Goal: Task Accomplishment & Management: Manage account settings

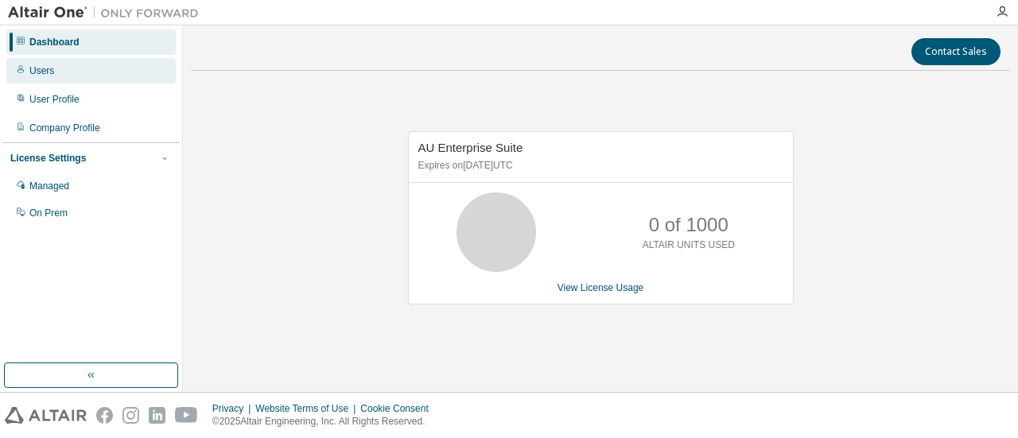
click at [52, 74] on div "Users" at bounding box center [41, 70] width 25 height 13
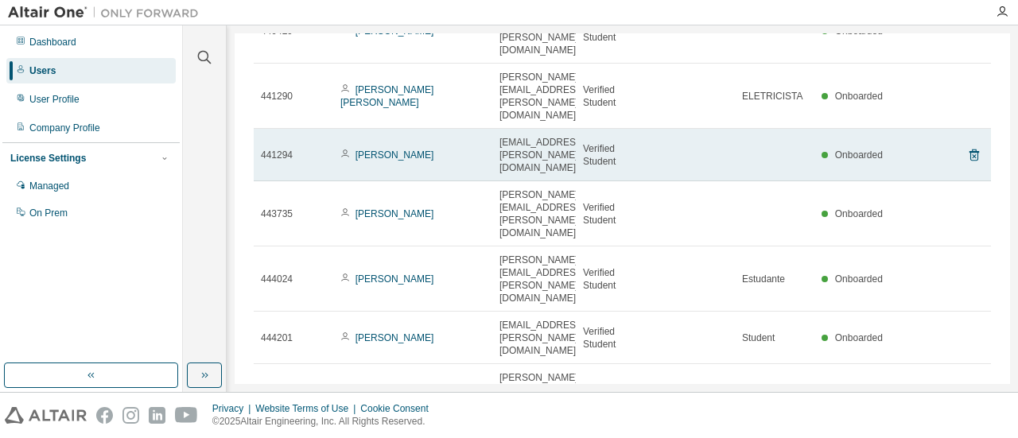
scroll to position [262, 0]
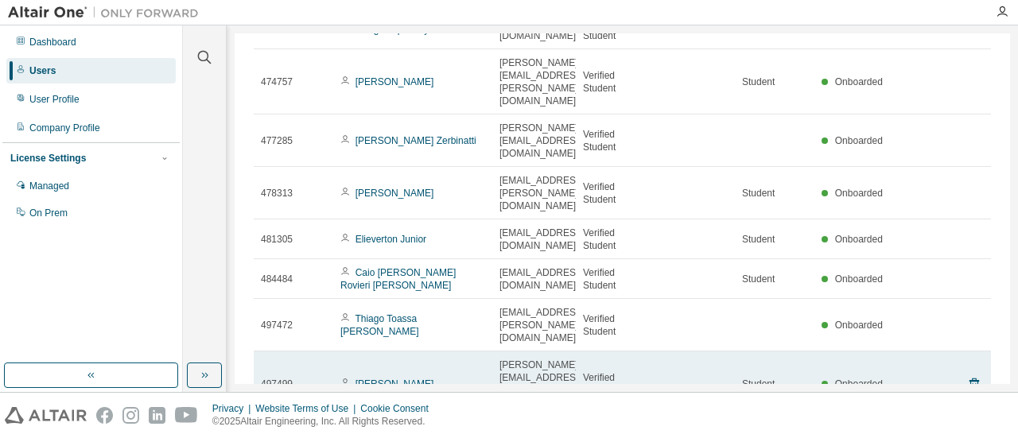
scroll to position [224, 0]
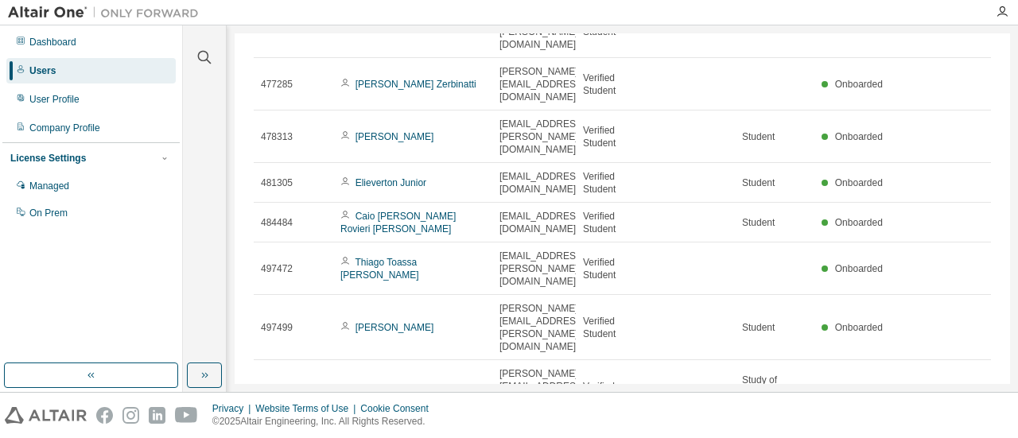
click at [941, 435] on icon "button" at bounding box center [950, 444] width 19 height 19
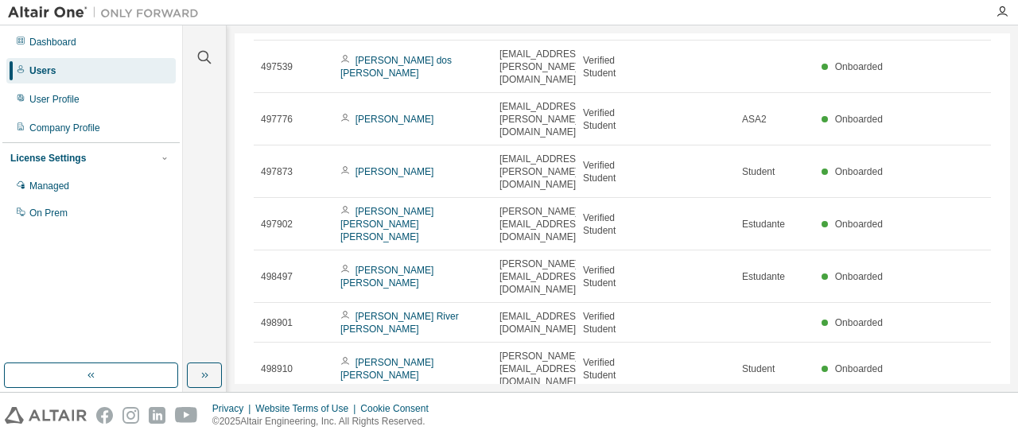
scroll to position [199, 0]
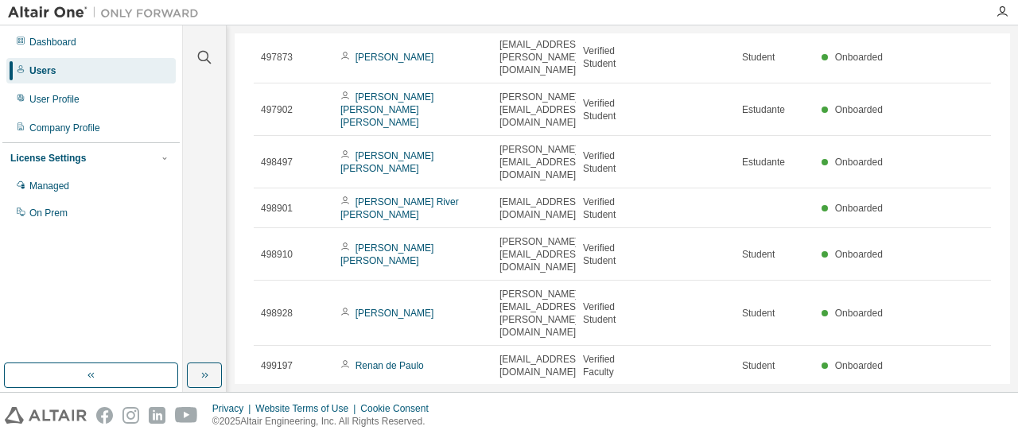
click at [941, 435] on icon "button" at bounding box center [950, 444] width 19 height 19
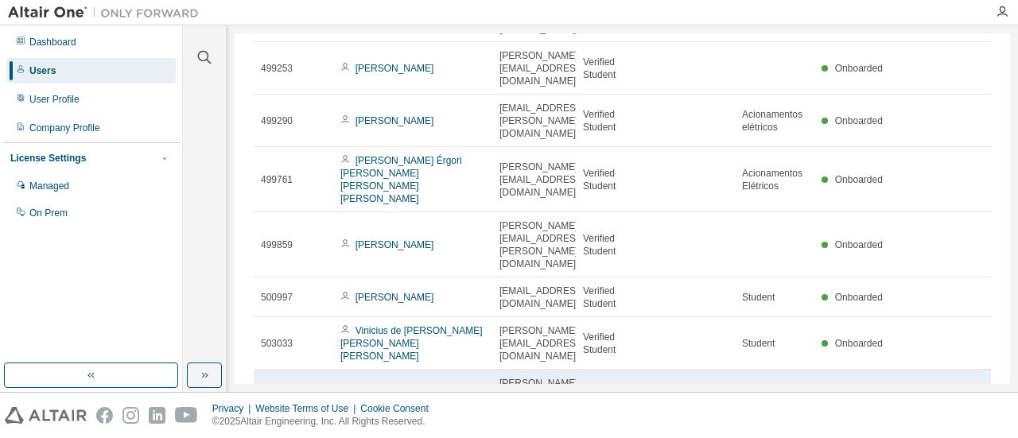
scroll to position [211, 0]
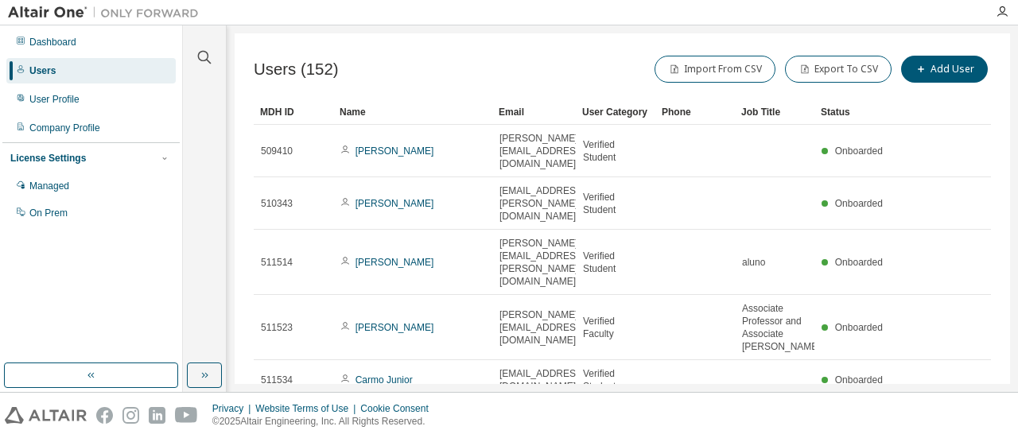
scroll to position [224, 0]
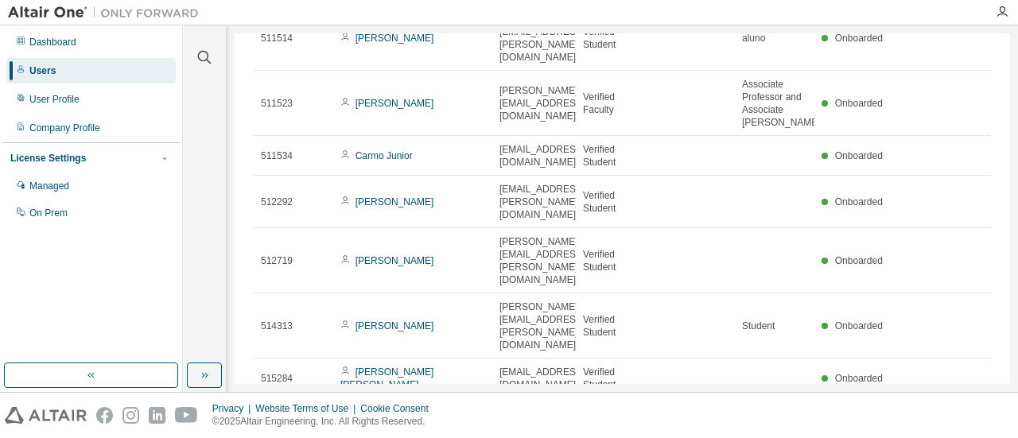
type input "*"
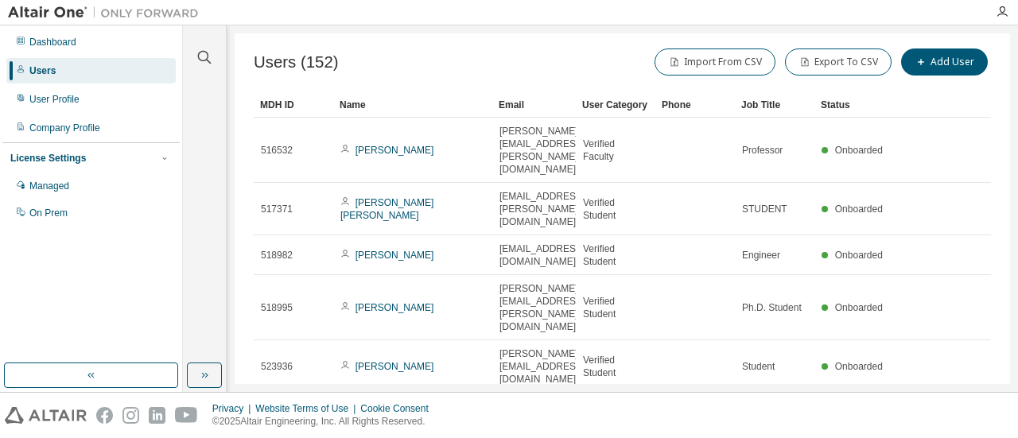
scroll to position [0, 0]
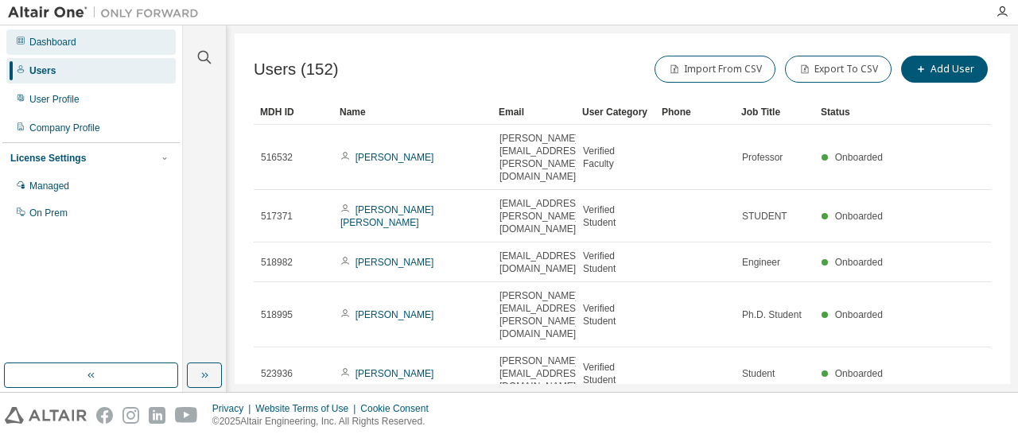
click at [83, 43] on div "Dashboard" at bounding box center [90, 41] width 169 height 25
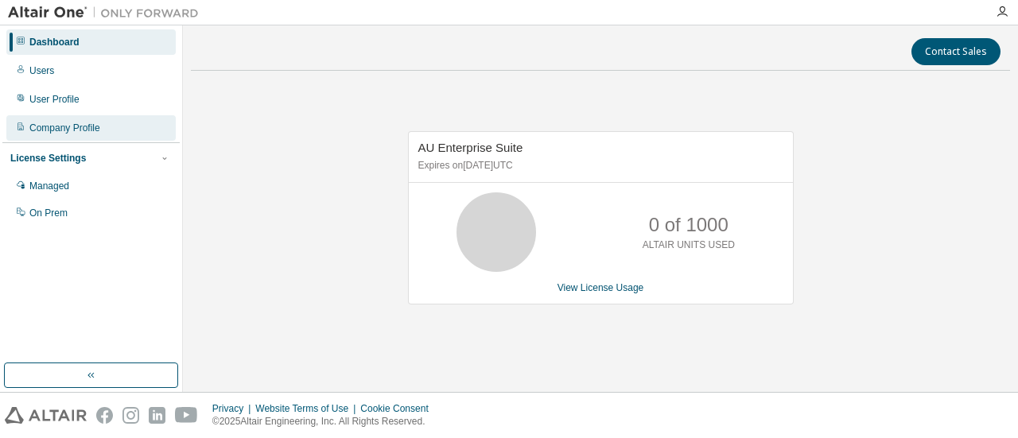
click at [52, 126] on div "Company Profile" at bounding box center [64, 128] width 71 height 13
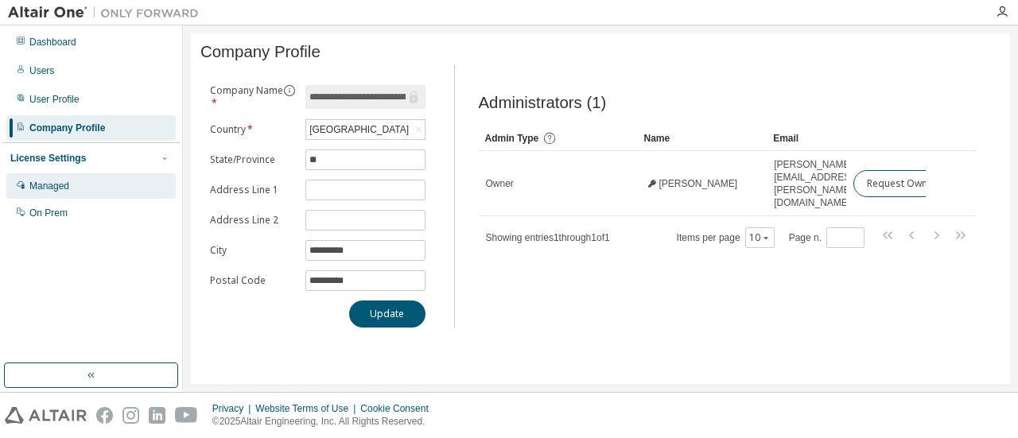
click at [65, 180] on div "Managed" at bounding box center [49, 186] width 40 height 13
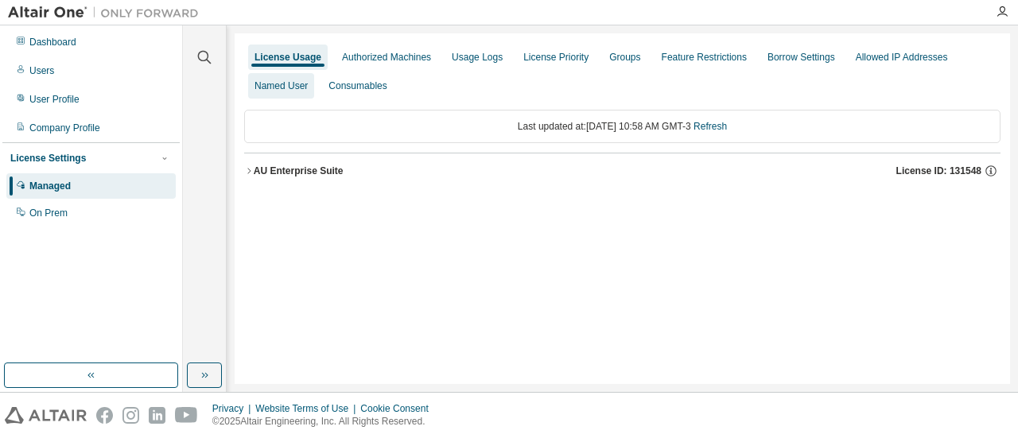
click at [279, 88] on div "Named User" at bounding box center [280, 86] width 53 height 13
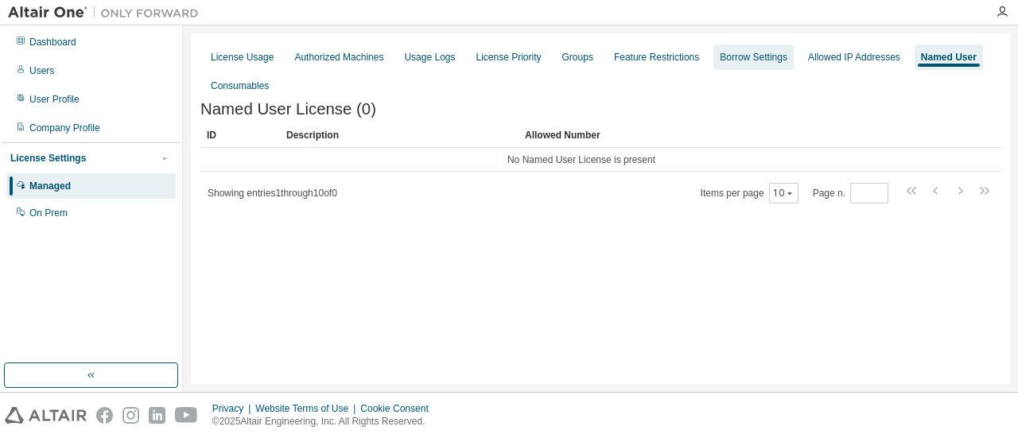
click at [759, 63] on div "Borrow Settings" at bounding box center [754, 57] width 68 height 13
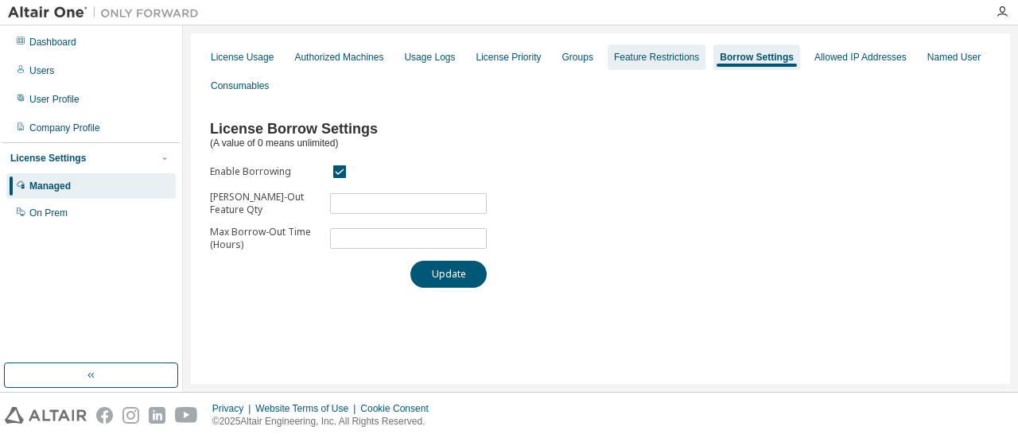
click at [650, 56] on div "Feature Restrictions" at bounding box center [656, 57] width 85 height 13
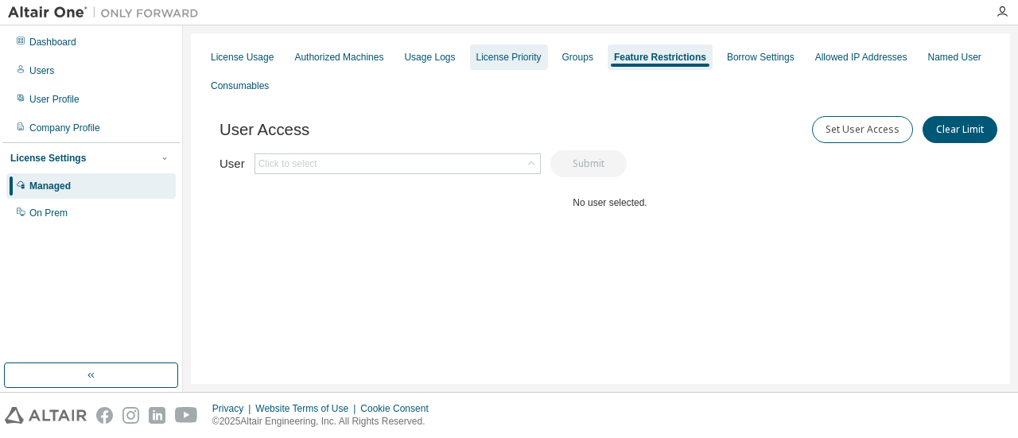
click at [517, 55] on div "License Priority" at bounding box center [508, 57] width 65 height 13
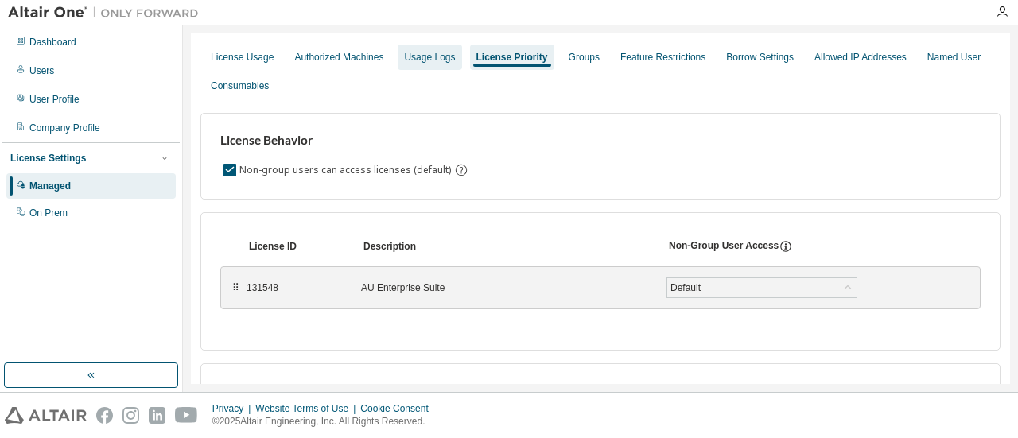
click at [425, 56] on div "Usage Logs" at bounding box center [429, 57] width 51 height 13
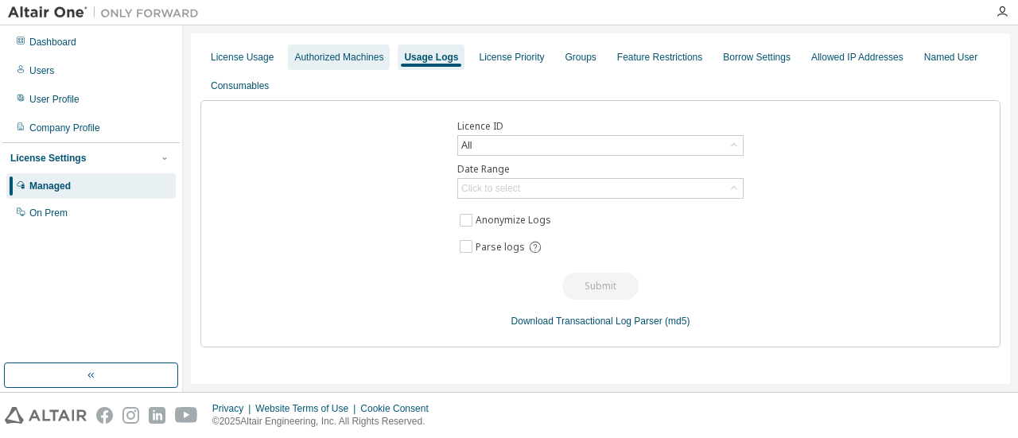
click at [364, 53] on div "Authorized Machines" at bounding box center [338, 57] width 89 height 13
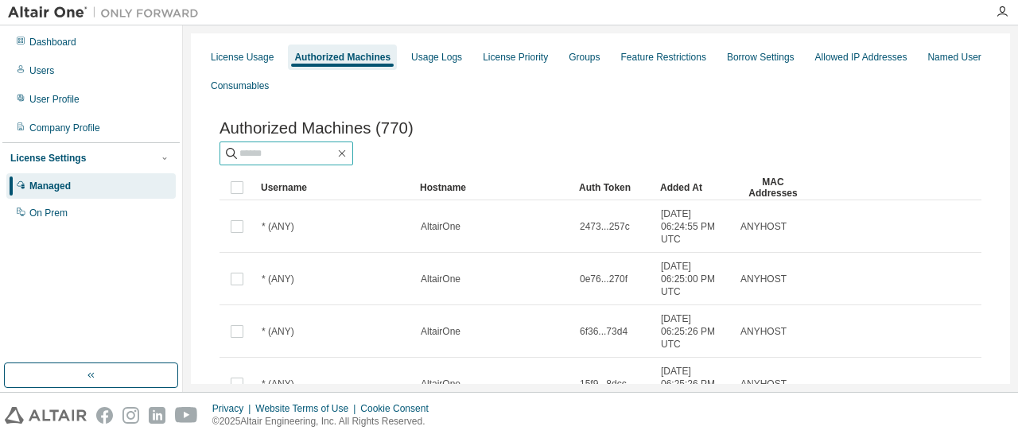
click at [315, 151] on input "text" at bounding box center [286, 153] width 95 height 16
type input "****"
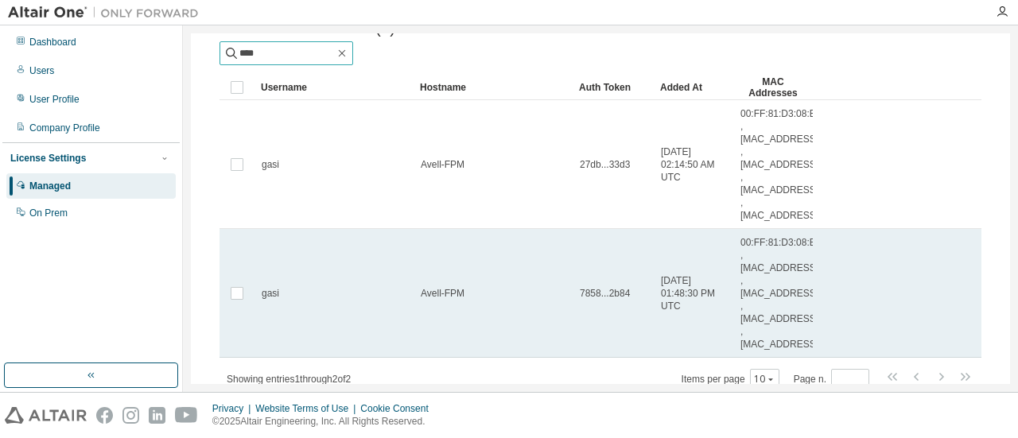
scroll to position [80, 0]
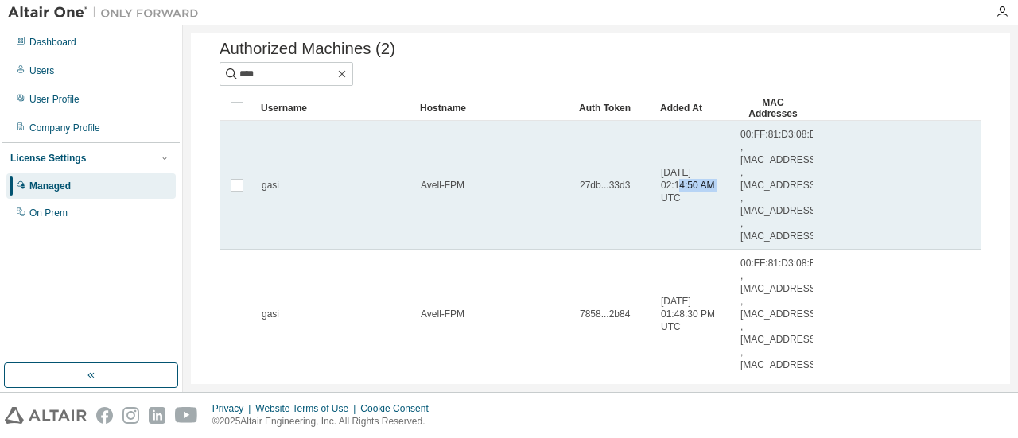
drag, startPoint x: 696, startPoint y: 188, endPoint x: 654, endPoint y: 182, distance: 41.8
click at [654, 182] on td "2025-09-04 02:14:50 AM UTC" at bounding box center [694, 185] width 80 height 129
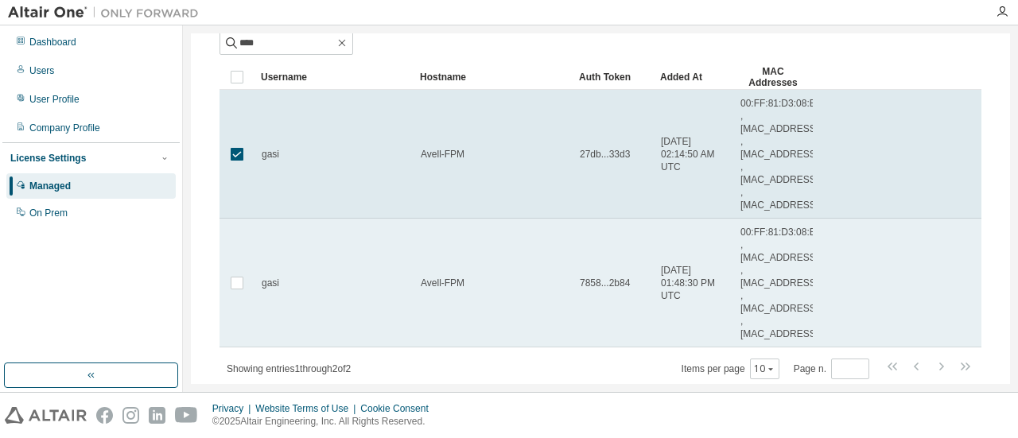
scroll to position [159, 0]
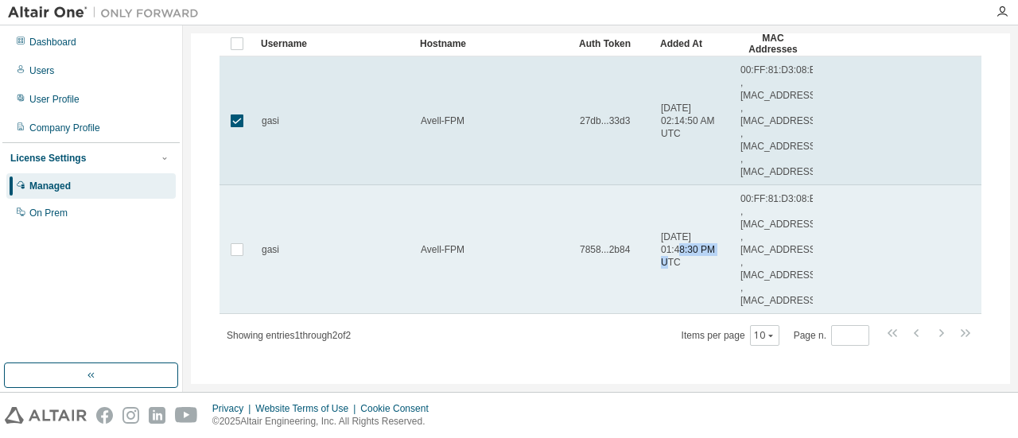
drag, startPoint x: 697, startPoint y: 250, endPoint x: 654, endPoint y: 248, distance: 43.8
click at [654, 248] on td "2025-09-04 01:48:30 PM UTC" at bounding box center [694, 249] width 80 height 129
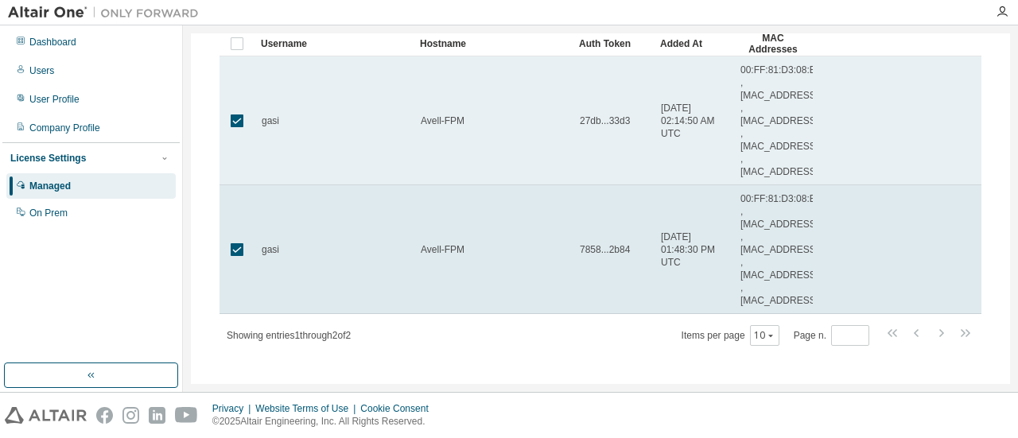
drag, startPoint x: 681, startPoint y: 130, endPoint x: 661, endPoint y: 114, distance: 24.8
click at [661, 114] on span "2025-09-04 02:14:50 AM UTC" at bounding box center [693, 121] width 65 height 38
click at [673, 118] on span "2025-09-04 02:14:50 AM UTC" at bounding box center [693, 121] width 65 height 38
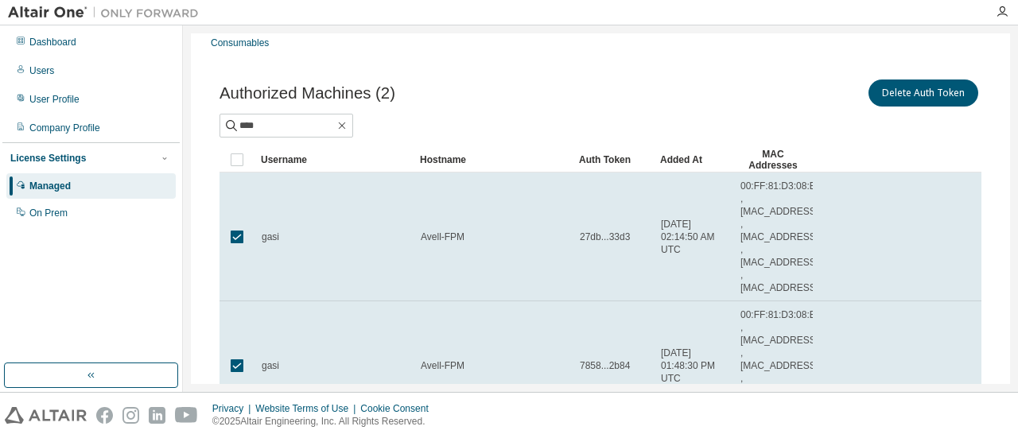
scroll to position [80, 0]
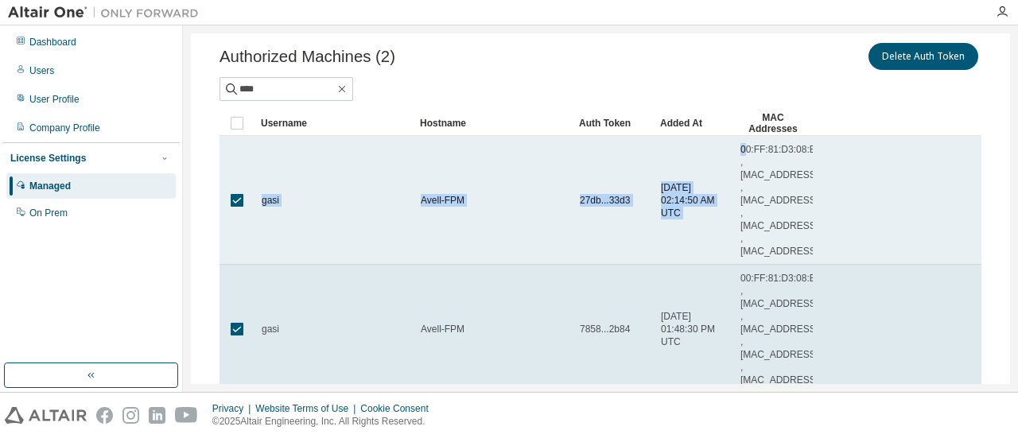
drag, startPoint x: 744, startPoint y: 145, endPoint x: 841, endPoint y: 244, distance: 138.9
click at [841, 244] on tr "gasi Avell-FPM 27db...33d3 2025-09-04 02:14:50 AM UTC 00:FF:81:D3:08:BE , B0:25…" at bounding box center [600, 200] width 762 height 129
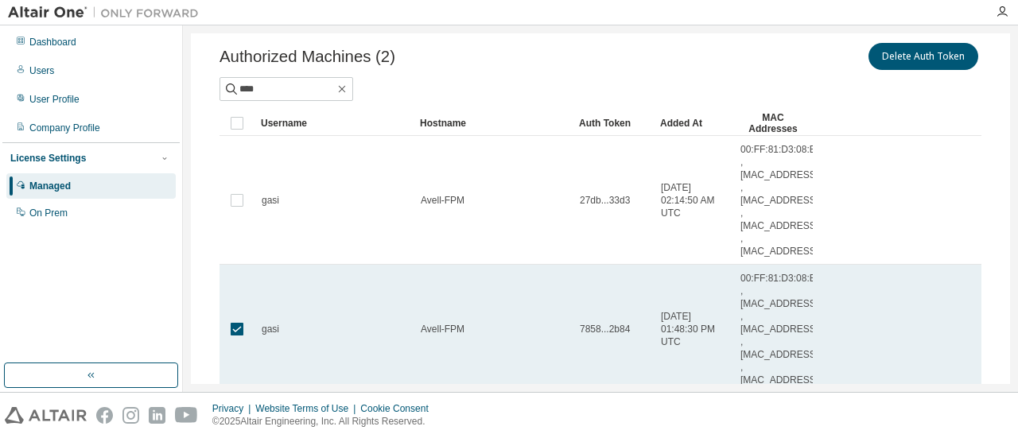
click at [833, 313] on tr "gasi Avell-FPM 7858...2b84 2025-09-04 01:48:30 PM UTC 00:FF:81:D3:08:BE , B0:25…" at bounding box center [600, 329] width 762 height 129
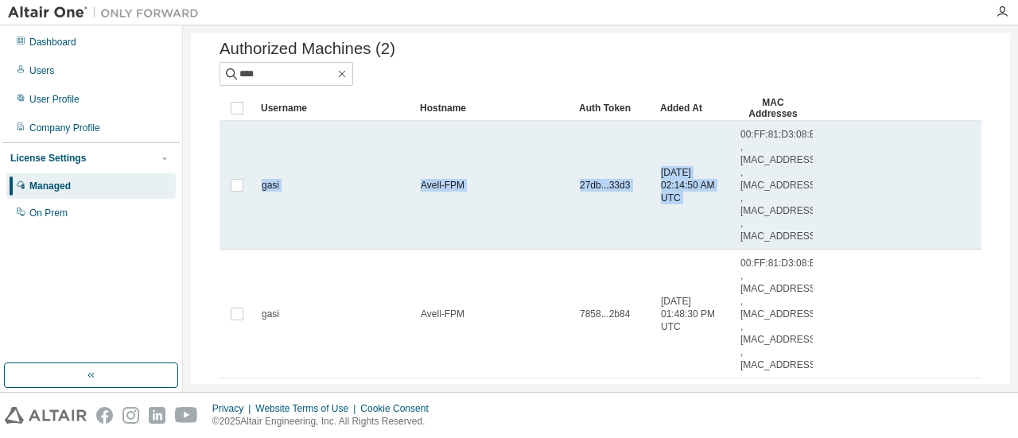
drag, startPoint x: 743, startPoint y: 134, endPoint x: 841, endPoint y: 227, distance: 135.5
click at [841, 227] on tr "gasi Avell-FPM 27db...33d3 2025-09-04 02:14:50 AM UTC 00:FF:81:D3:08:BE , B0:25…" at bounding box center [600, 185] width 762 height 129
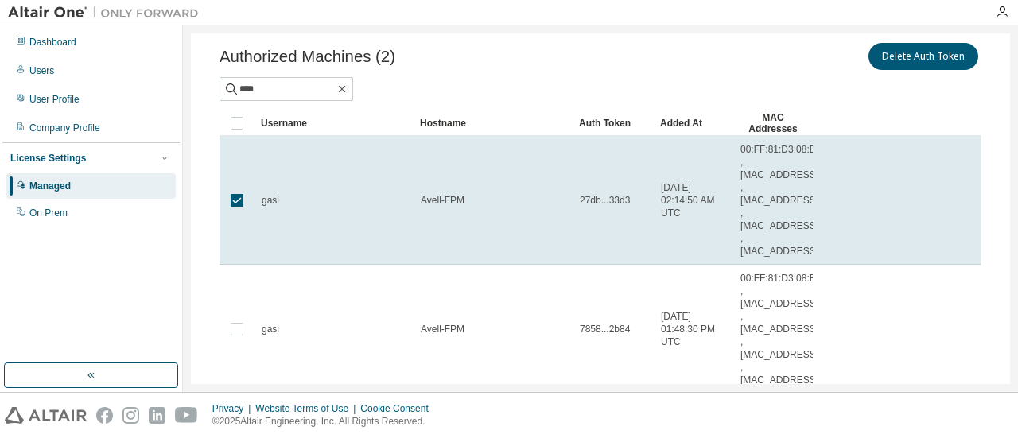
click at [836, 222] on tr "gasi Avell-FPM 27db...33d3 2025-09-04 02:14:50 AM UTC 00:FF:81:D3:08:BE , B0:25…" at bounding box center [600, 200] width 762 height 129
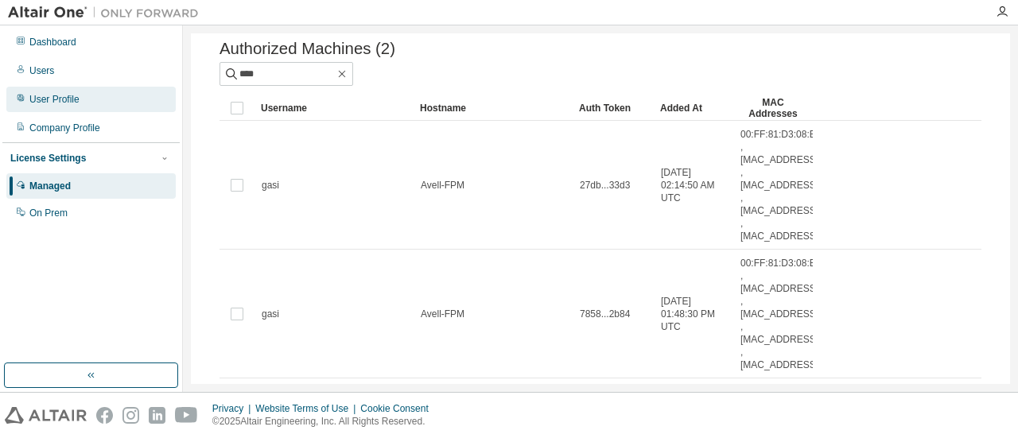
click at [37, 101] on div "User Profile" at bounding box center [54, 99] width 50 height 13
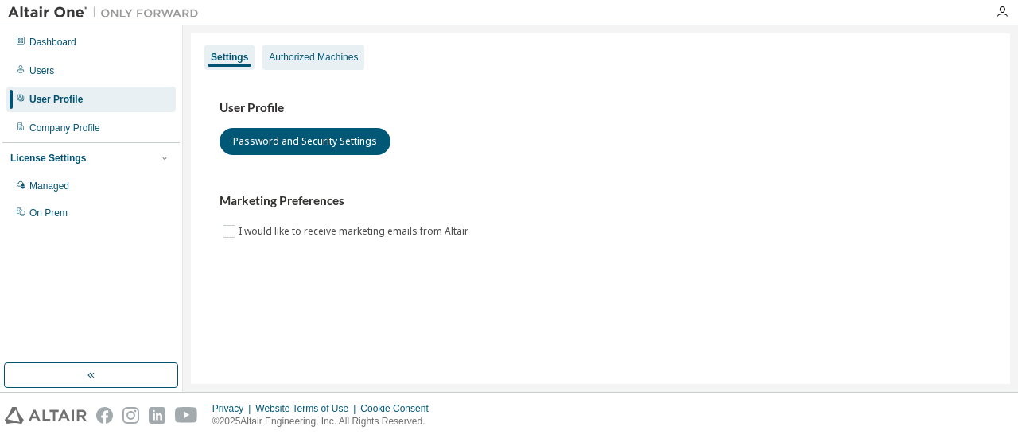
click at [339, 68] on div "Authorized Machines" at bounding box center [313, 57] width 102 height 25
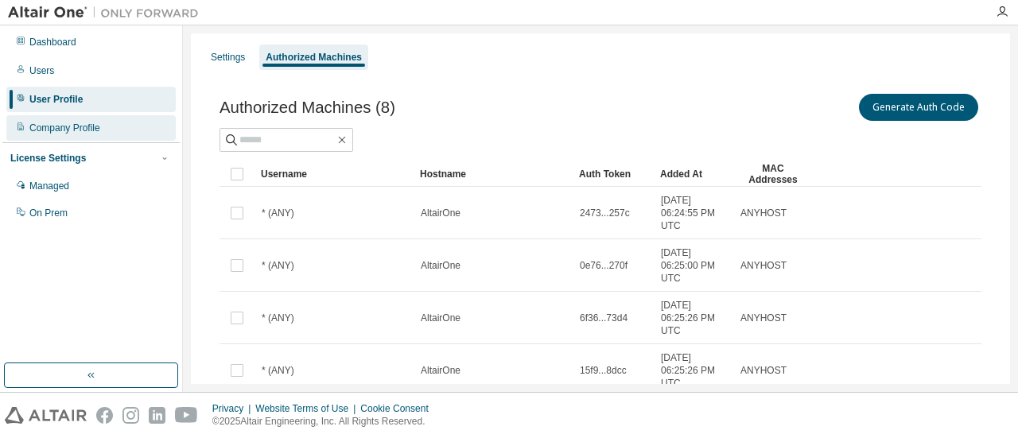
click at [61, 130] on div "Company Profile" at bounding box center [64, 128] width 71 height 13
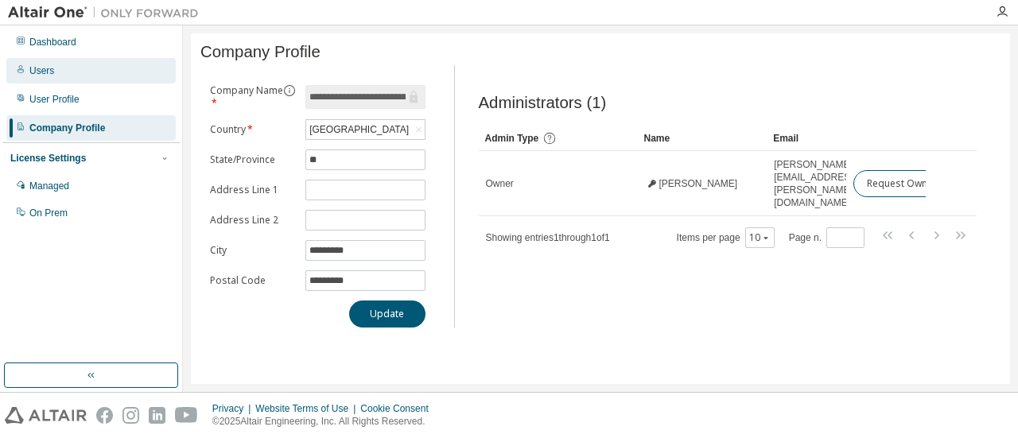
click at [51, 64] on div "Users" at bounding box center [90, 70] width 169 height 25
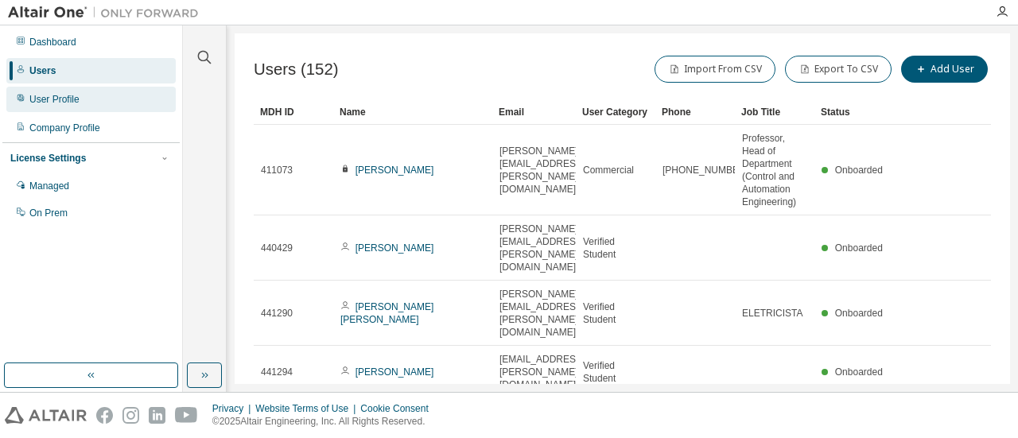
click at [83, 93] on div "User Profile" at bounding box center [90, 99] width 169 height 25
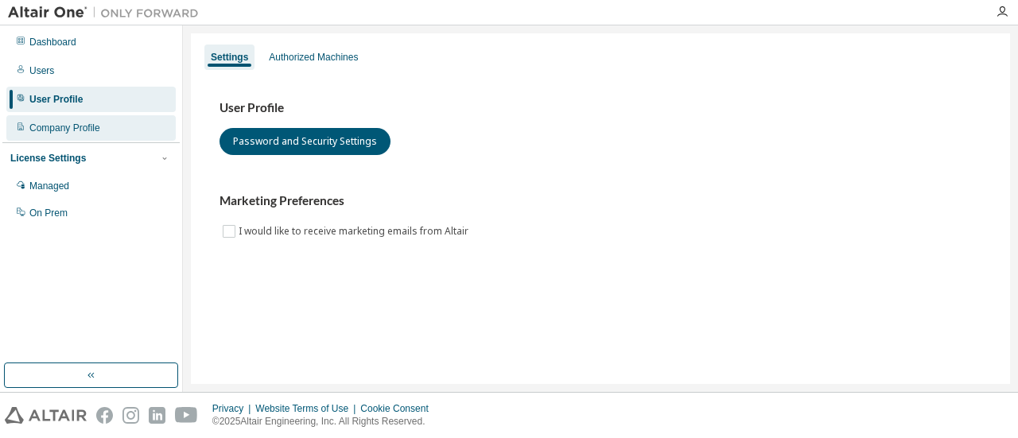
click at [94, 132] on div "Company Profile" at bounding box center [64, 128] width 71 height 13
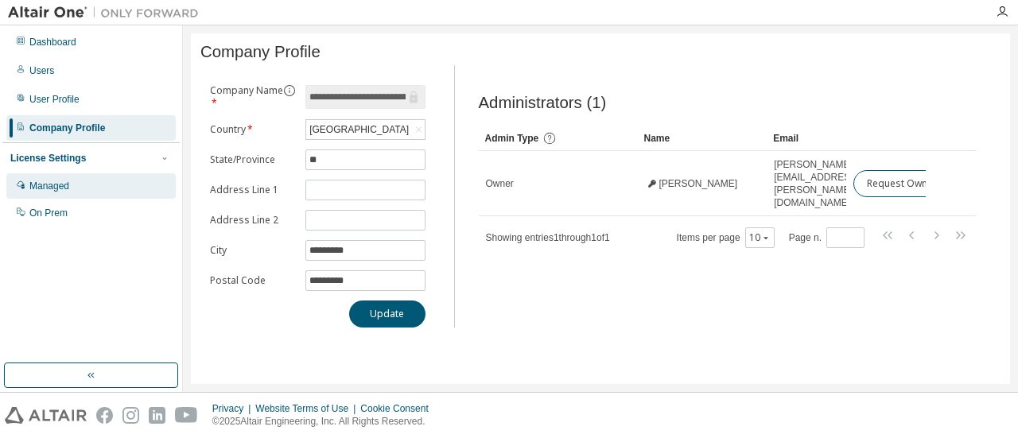
click at [75, 186] on div "Managed" at bounding box center [90, 185] width 169 height 25
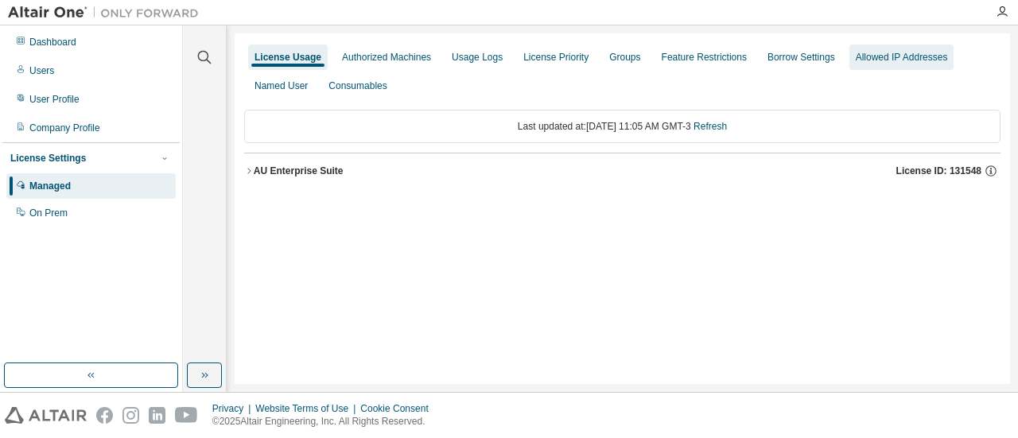
click at [890, 51] on div "Allowed IP Addresses" at bounding box center [901, 57] width 92 height 13
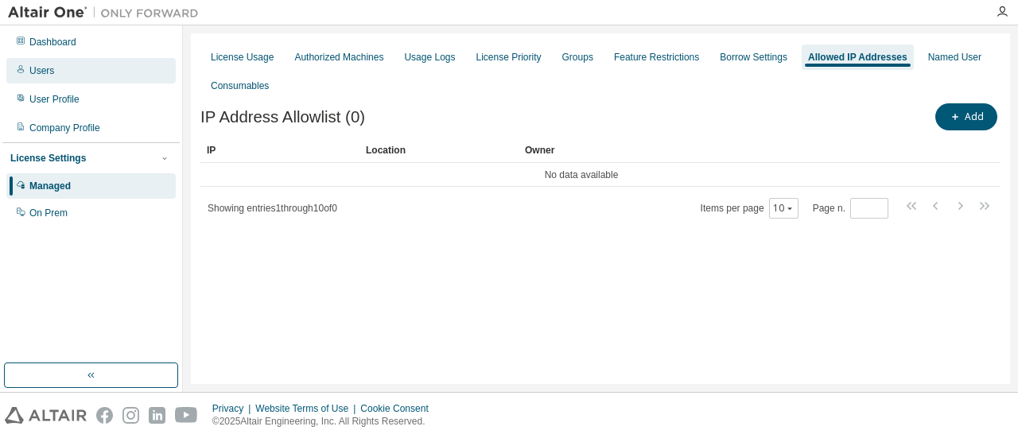
click at [57, 72] on div "Users" at bounding box center [90, 70] width 169 height 25
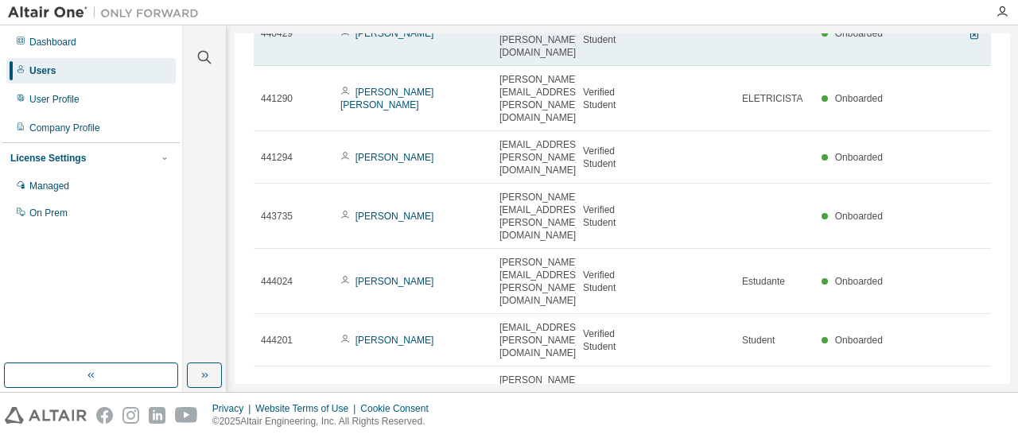
scroll to position [262, 0]
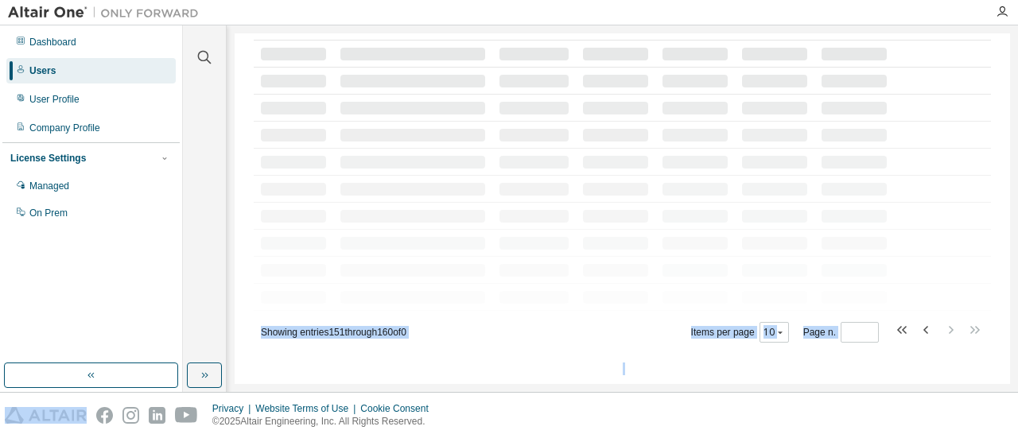
scroll to position [0, 0]
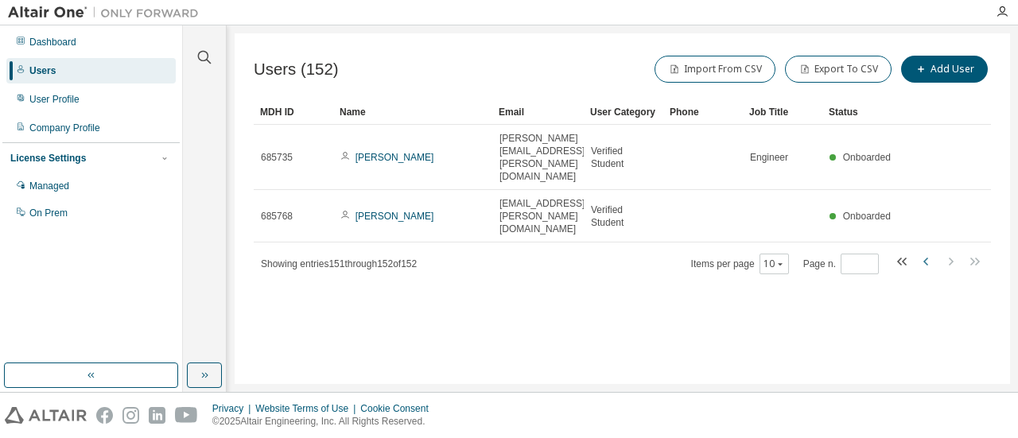
click at [927, 252] on icon "button" at bounding box center [926, 261] width 19 height 19
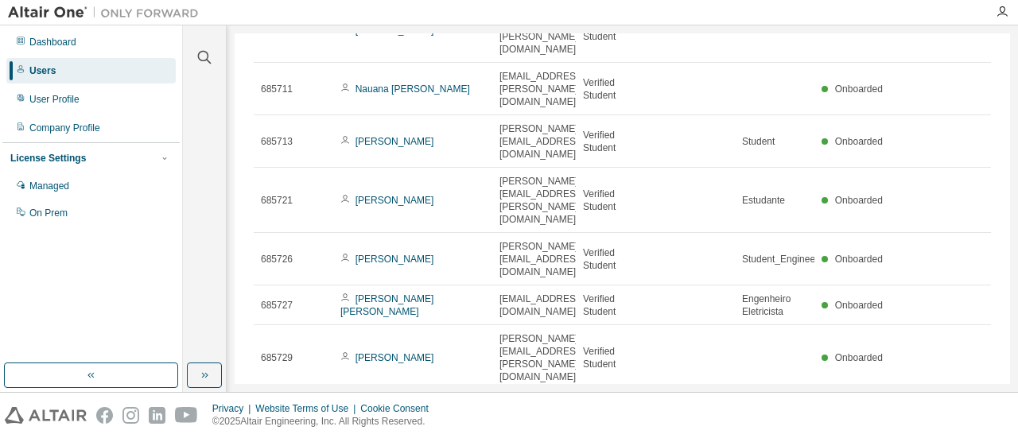
scroll to position [211, 0]
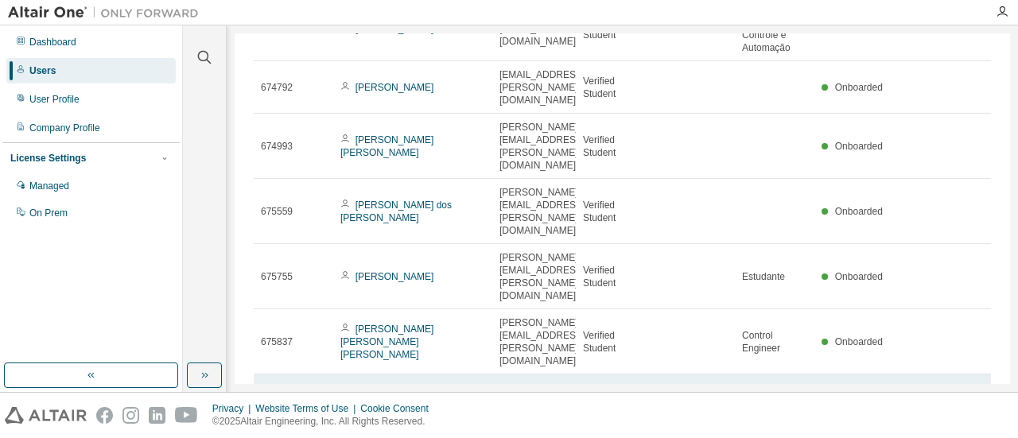
scroll to position [237, 0]
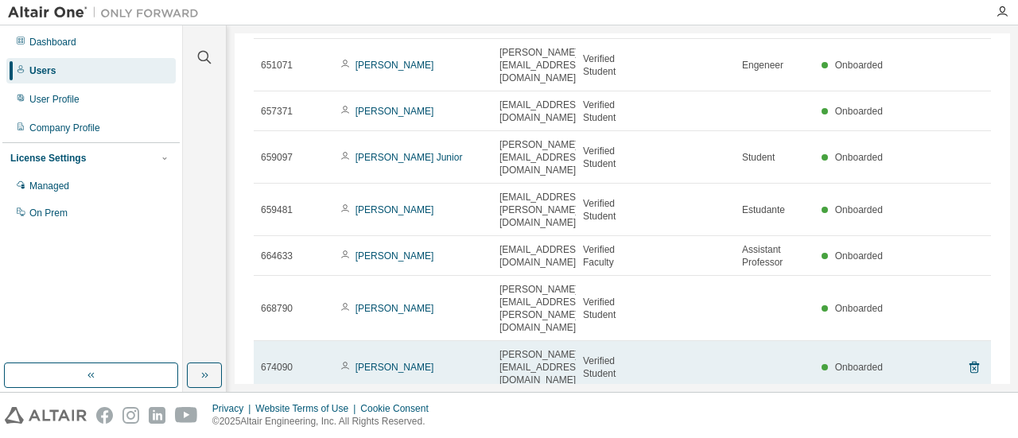
scroll to position [211, 0]
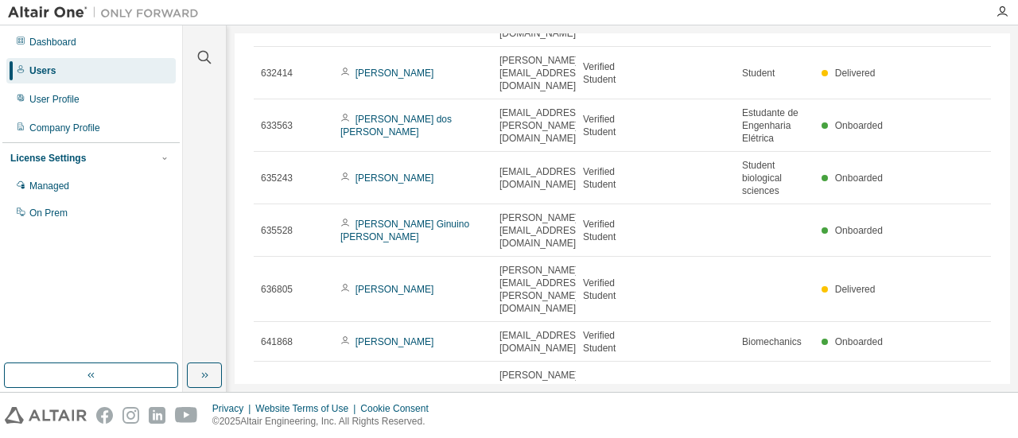
scroll to position [288, 0]
click at [917, 435] on icon "button" at bounding box center [926, 444] width 19 height 19
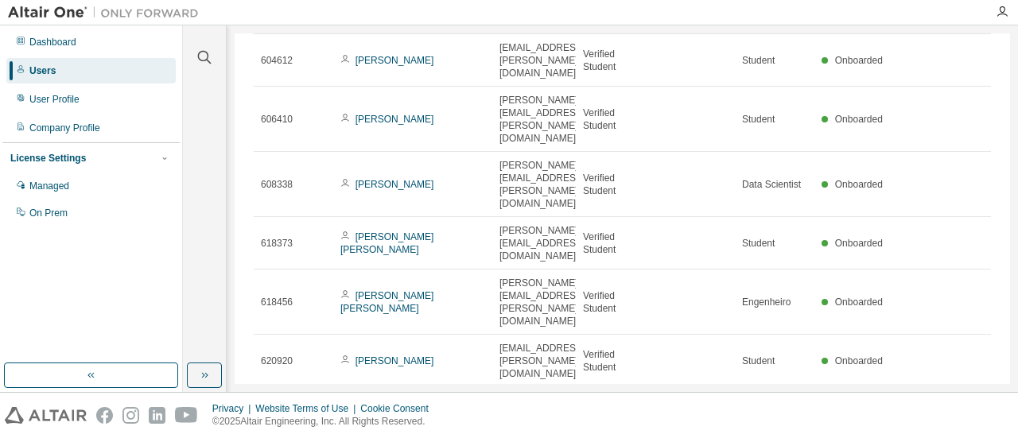
scroll to position [211, 0]
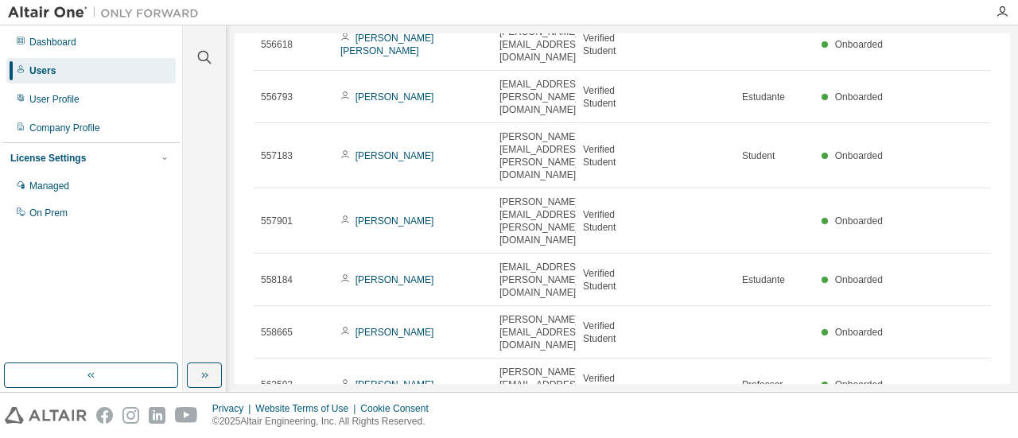
scroll to position [186, 0]
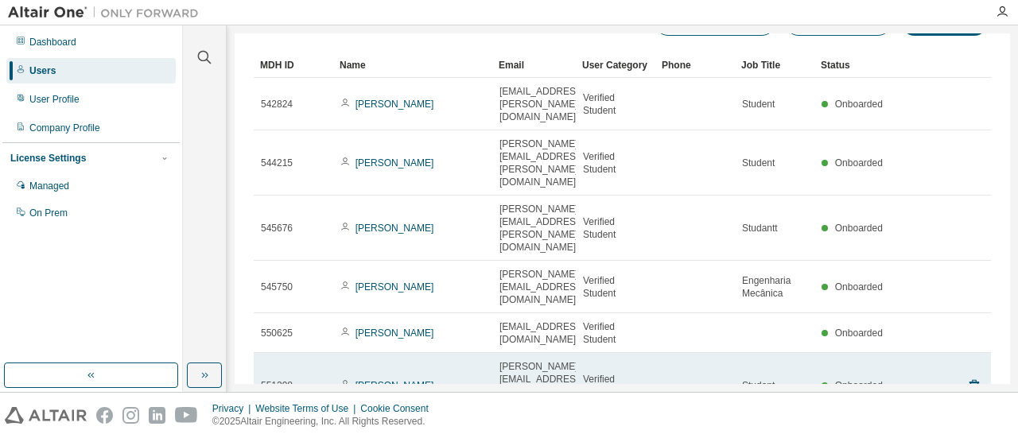
scroll to position [0, 0]
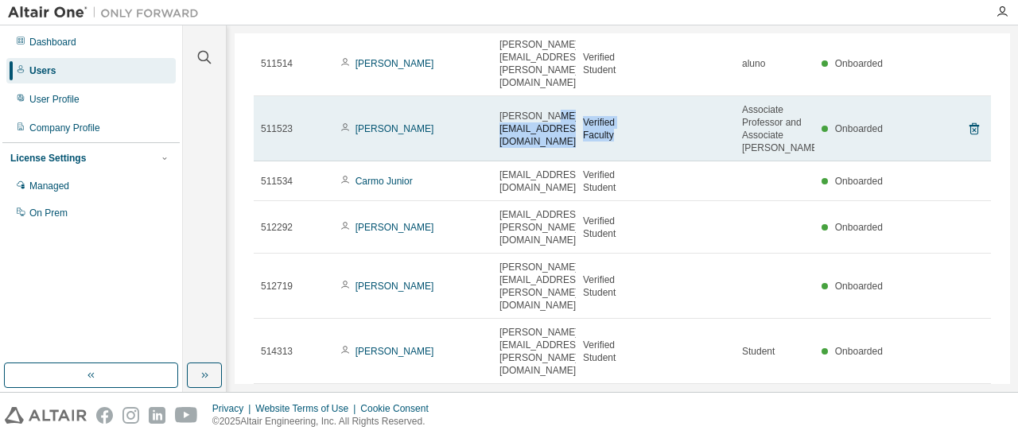
drag, startPoint x: 646, startPoint y: 72, endPoint x: 549, endPoint y: 80, distance: 97.3
click at [549, 96] on tr "511523 Fernando Marafao fernando.marafao@unesp.br Verified Faculty Associate Pr…" at bounding box center [622, 128] width 737 height 65
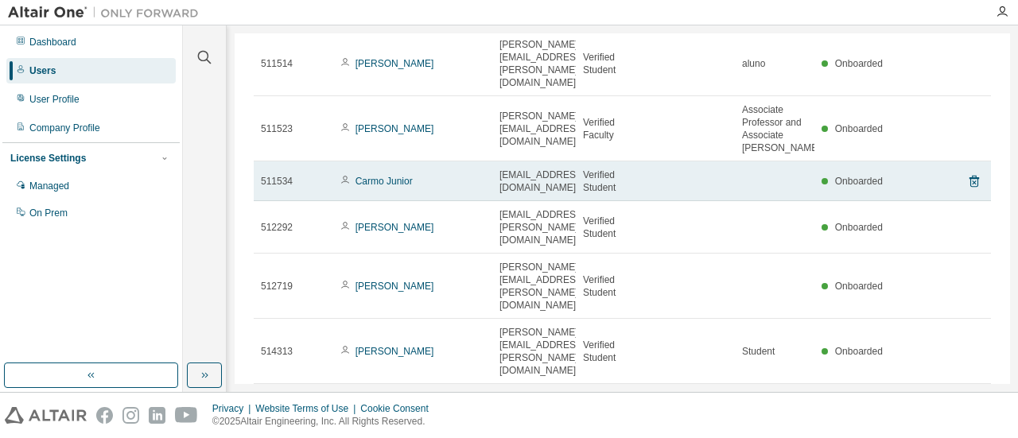
click at [737, 161] on td at bounding box center [775, 181] width 80 height 40
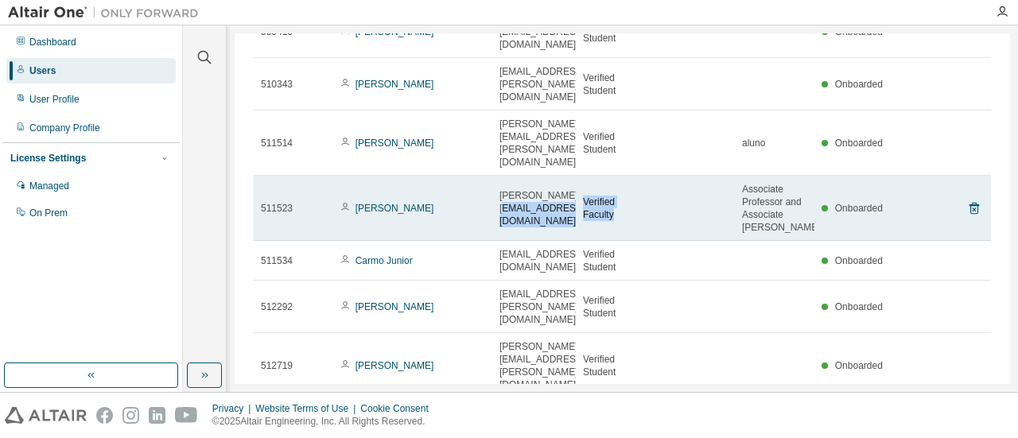
drag, startPoint x: 649, startPoint y: 151, endPoint x: 563, endPoint y: 144, distance: 86.2
click at [563, 176] on tr "511523 Fernando Marafao fernando.marafao@unesp.br Verified Faculty Associate Pr…" at bounding box center [622, 208] width 737 height 65
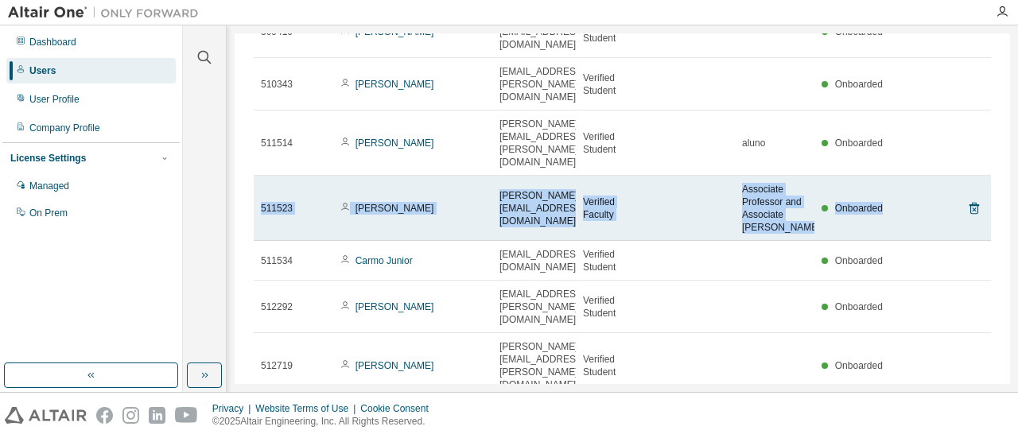
drag, startPoint x: 883, startPoint y: 150, endPoint x: 253, endPoint y: 139, distance: 629.8
click at [254, 176] on tr "511523 Fernando Marafao fernando.marafao@unesp.br Verified Faculty Associate Pr…" at bounding box center [622, 208] width 737 height 65
click at [267, 202] on span "511523" at bounding box center [277, 208] width 32 height 13
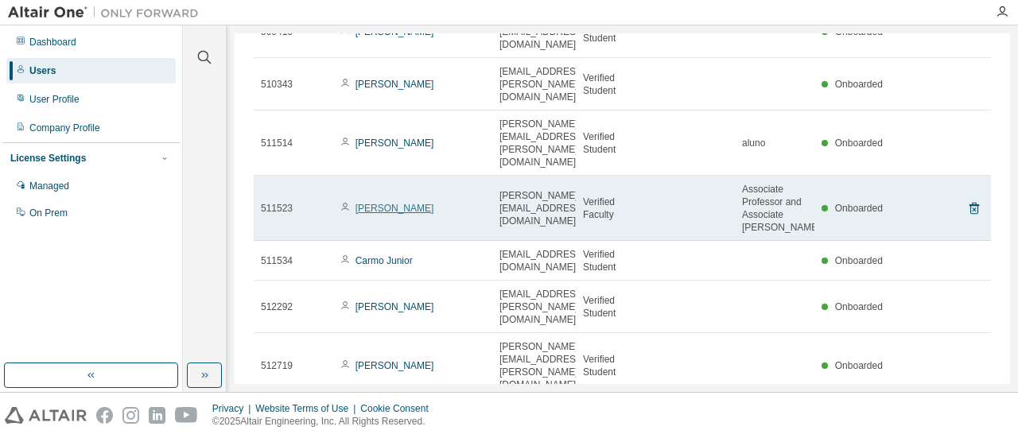
click at [369, 203] on link "Fernando Marafao" at bounding box center [394, 208] width 79 height 11
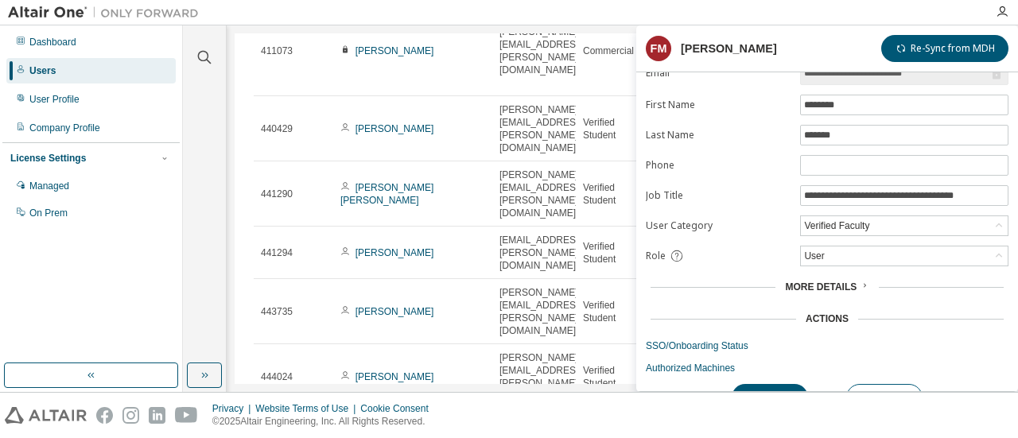
scroll to position [76, 0]
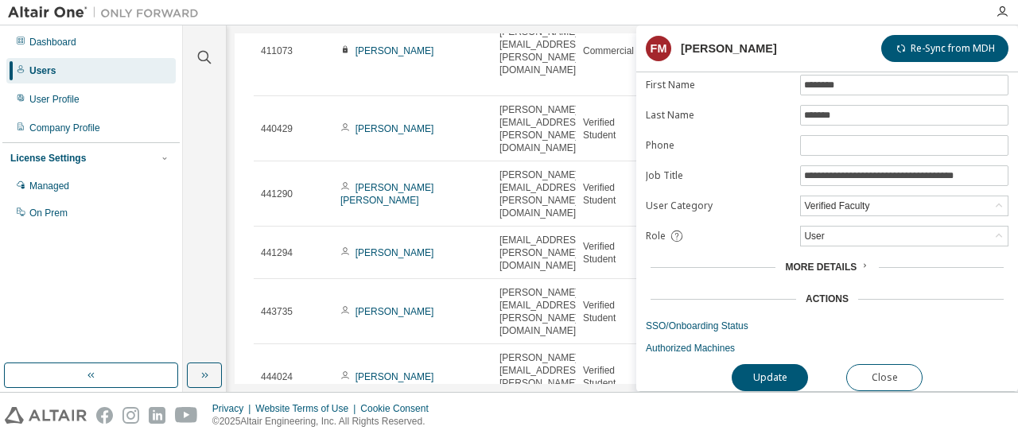
click at [819, 262] on span "More Details" at bounding box center [821, 267] width 72 height 11
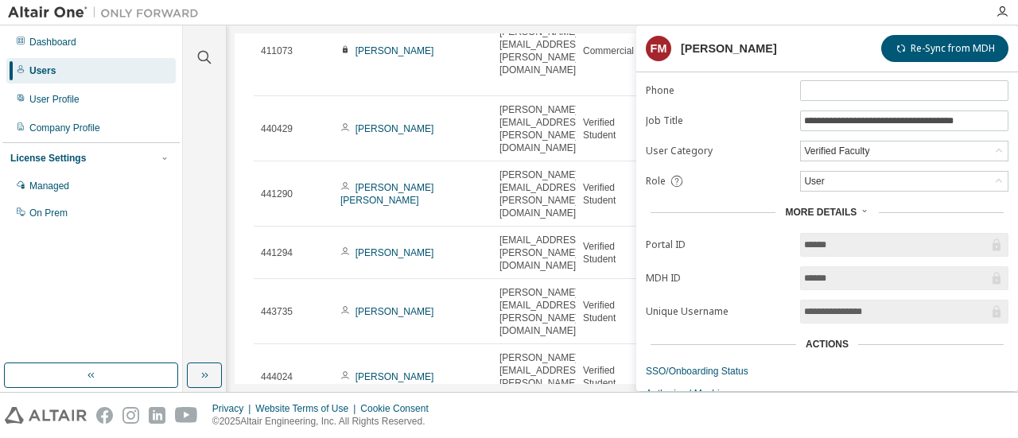
scroll to position [174, 0]
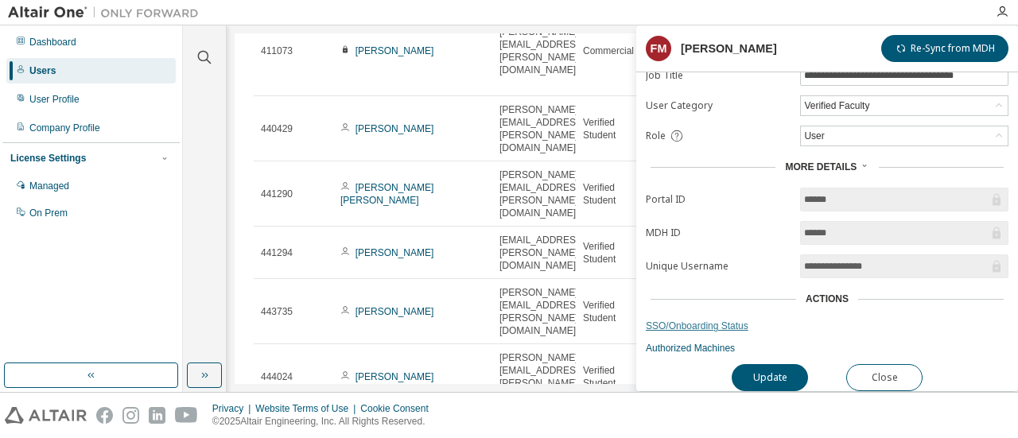
click at [657, 320] on link "SSO/Onboarding Status" at bounding box center [827, 326] width 363 height 13
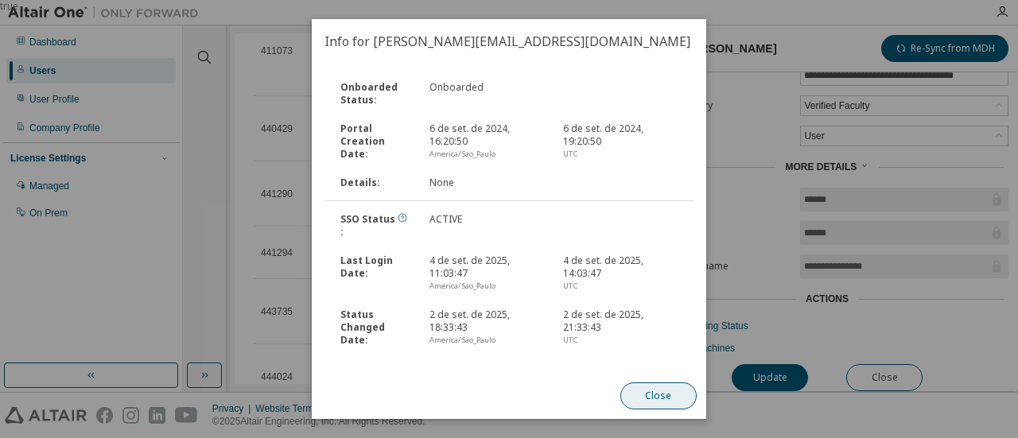
click at [664, 390] on button "Close" at bounding box center [658, 395] width 76 height 27
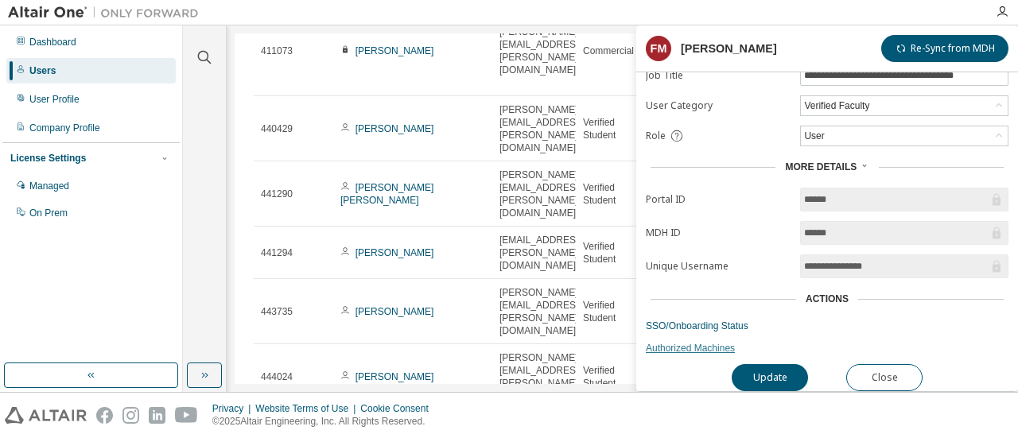
click at [704, 342] on link "Authorized Machines" at bounding box center [827, 348] width 363 height 13
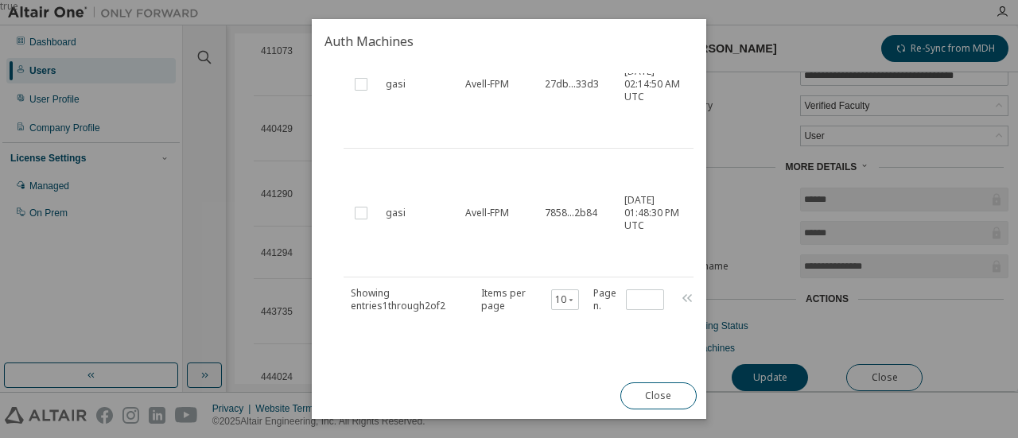
scroll to position [107, 0]
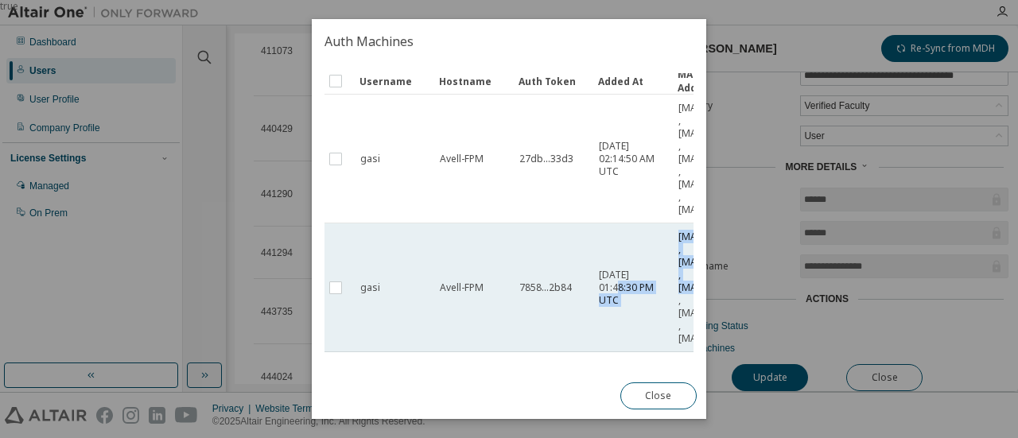
drag, startPoint x: 632, startPoint y: 287, endPoint x: 677, endPoint y: 281, distance: 45.8
click at [677, 281] on tr "gasi Avell-FPM 7858...2b84 2025-09-04 01:48:30 PM UTC 68:3E:26:72:34:85 , 00:FF…" at bounding box center [534, 287] width 433 height 129
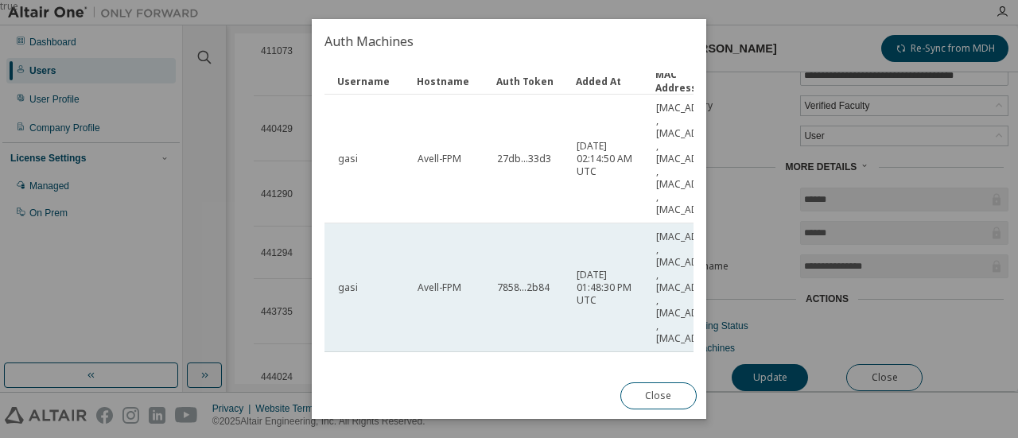
click at [604, 293] on span "2025-09-04 01:48:30 PM UTC" at bounding box center [608, 288] width 65 height 38
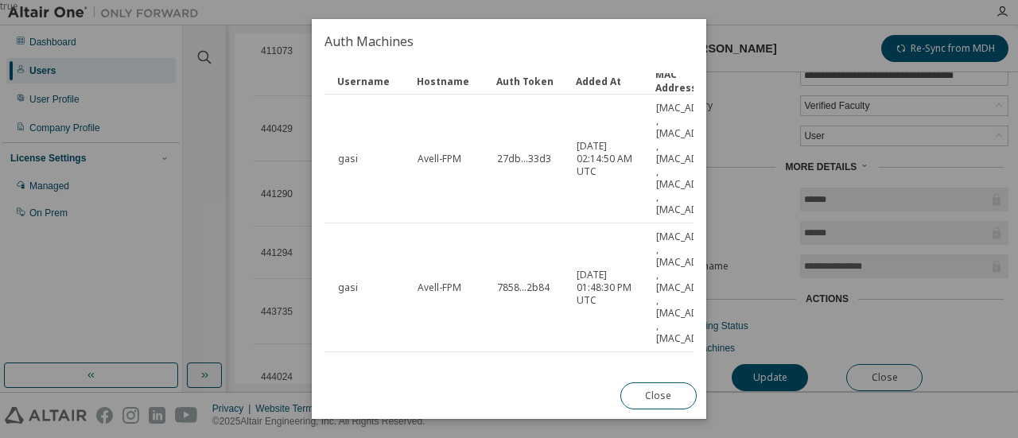
scroll to position [107, 91]
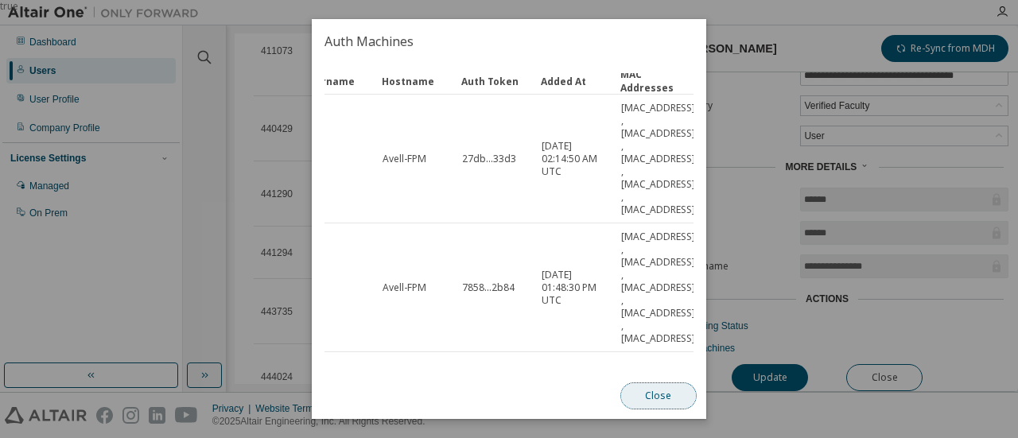
click at [656, 394] on button "Close" at bounding box center [658, 395] width 76 height 27
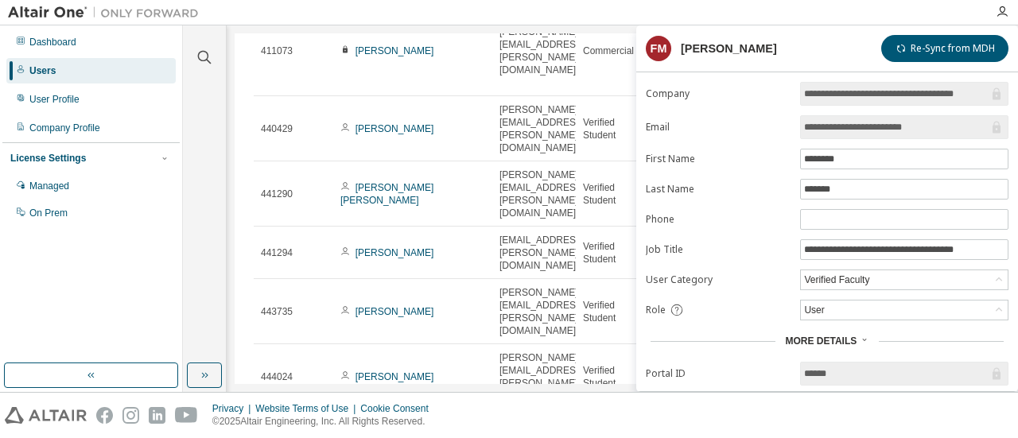
scroll to position [174, 0]
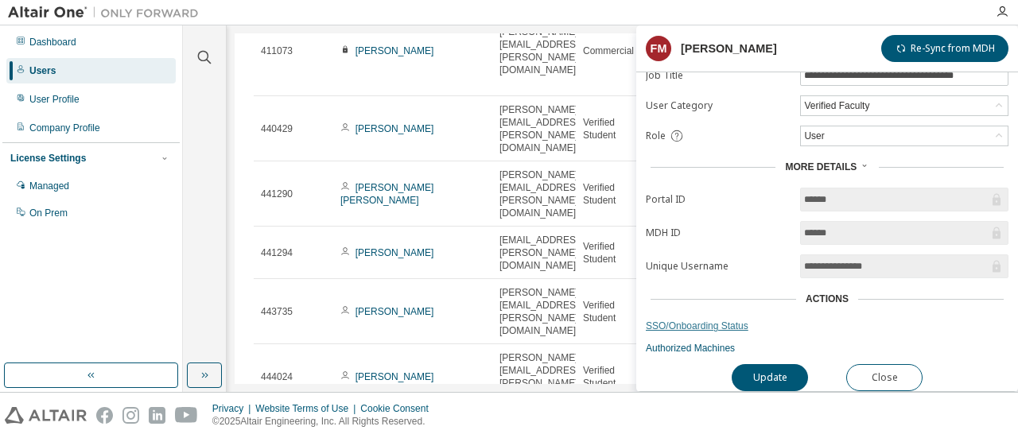
click at [692, 320] on link "SSO/Onboarding Status" at bounding box center [827, 326] width 363 height 13
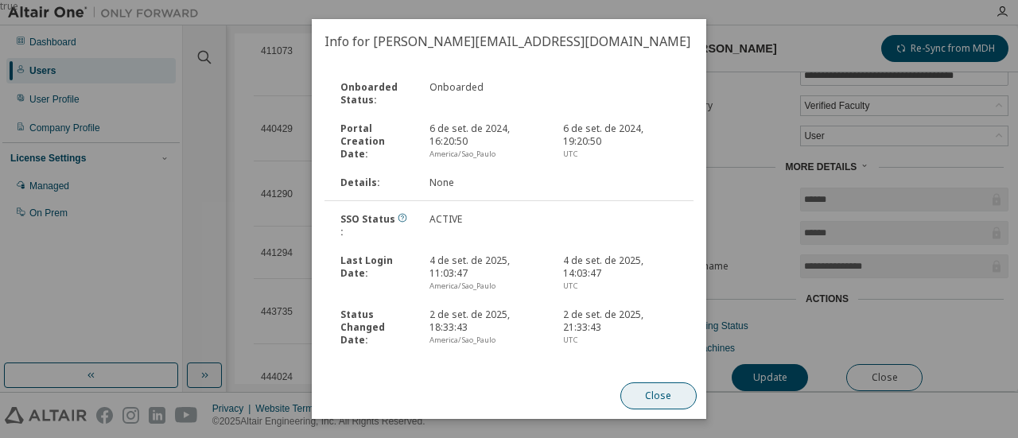
click at [654, 400] on button "Close" at bounding box center [658, 395] width 76 height 27
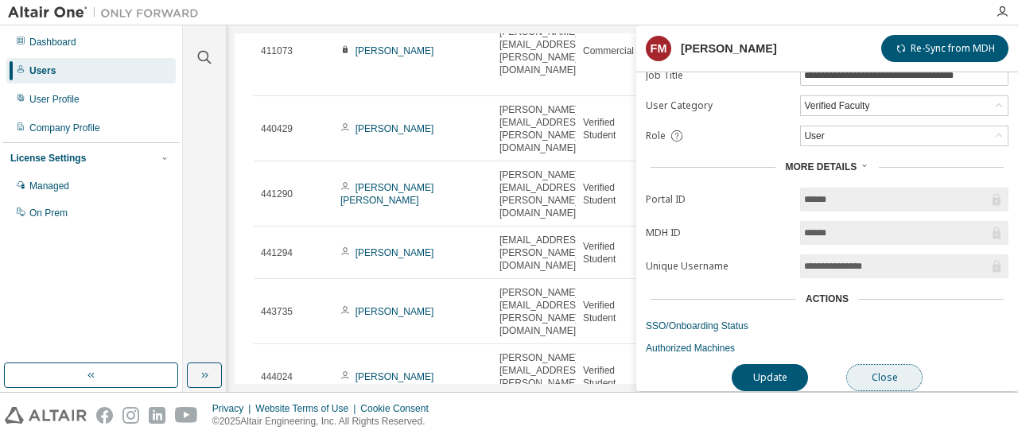
click at [878, 364] on button "Close" at bounding box center [884, 377] width 76 height 27
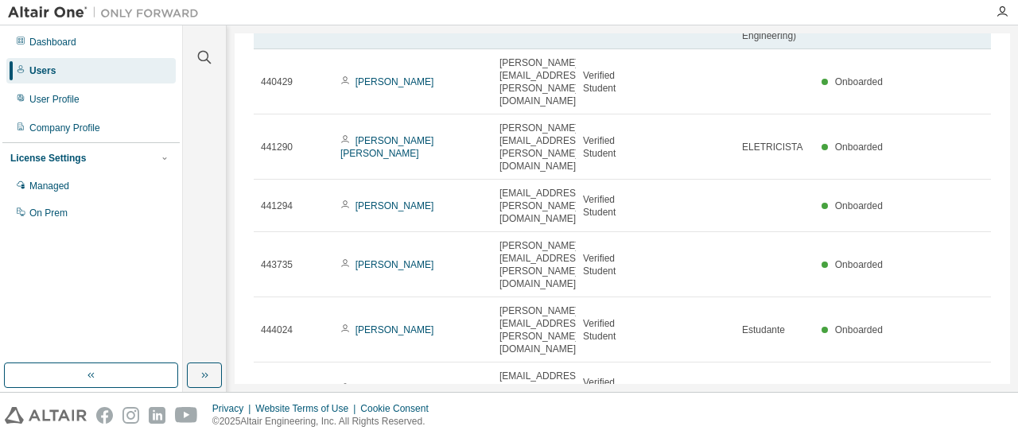
scroll to position [262, 0]
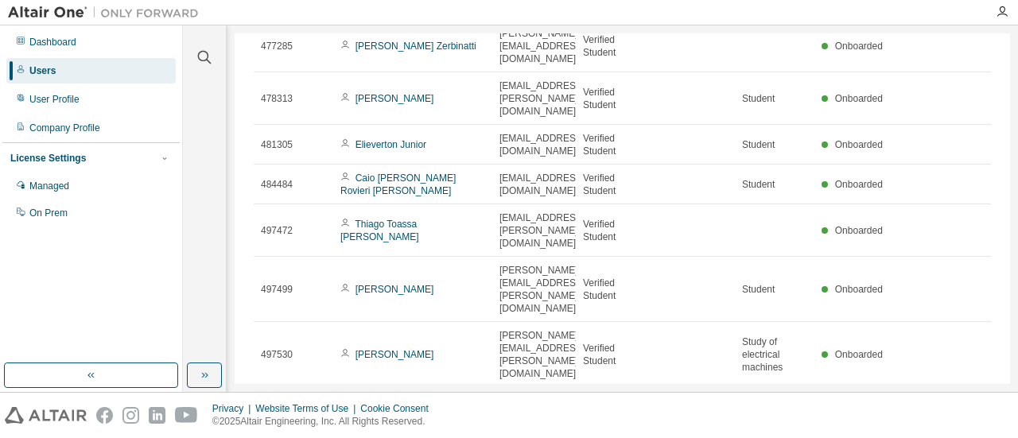
scroll to position [224, 0]
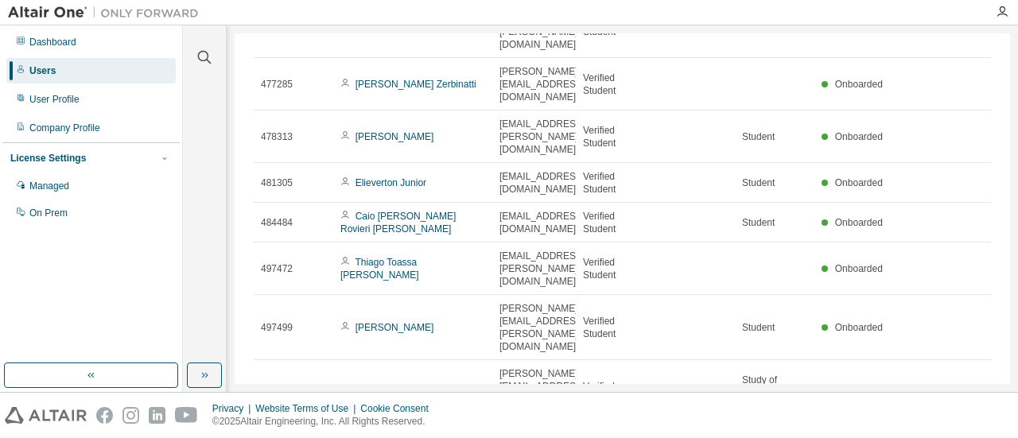
click at [941, 435] on icon "button" at bounding box center [950, 444] width 19 height 19
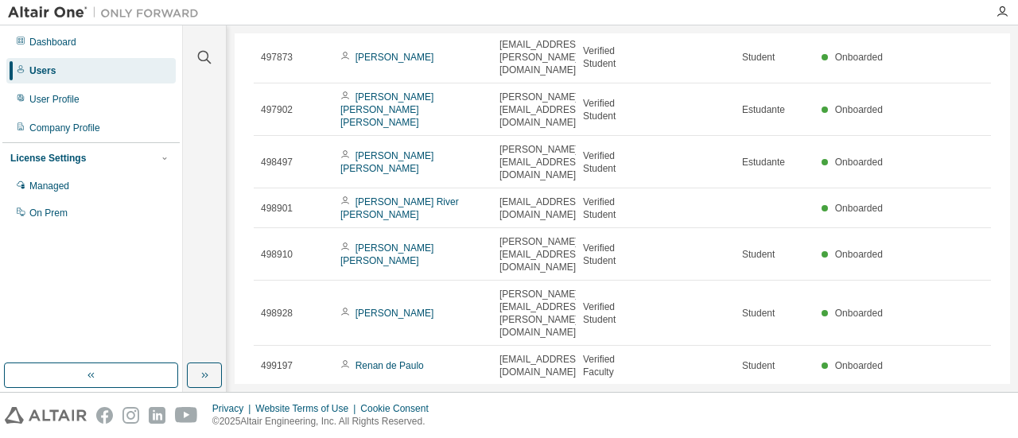
click at [941, 435] on icon "button" at bounding box center [950, 444] width 19 height 19
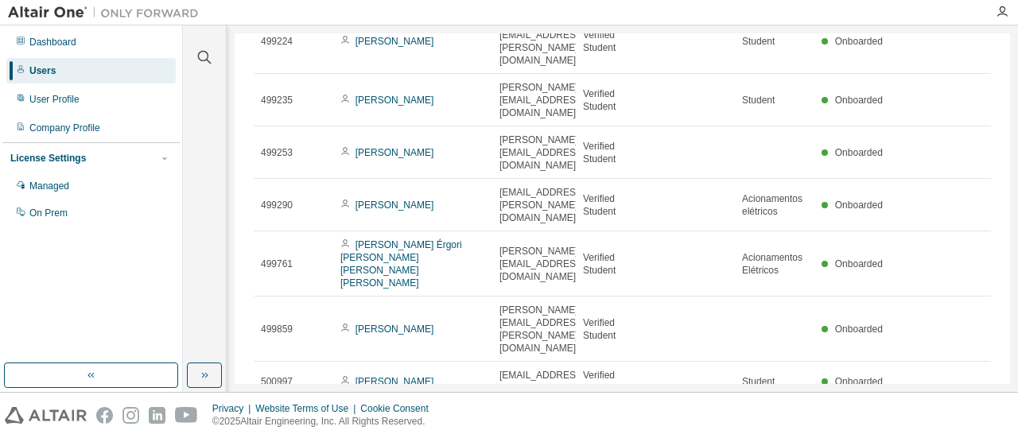
scroll to position [211, 0]
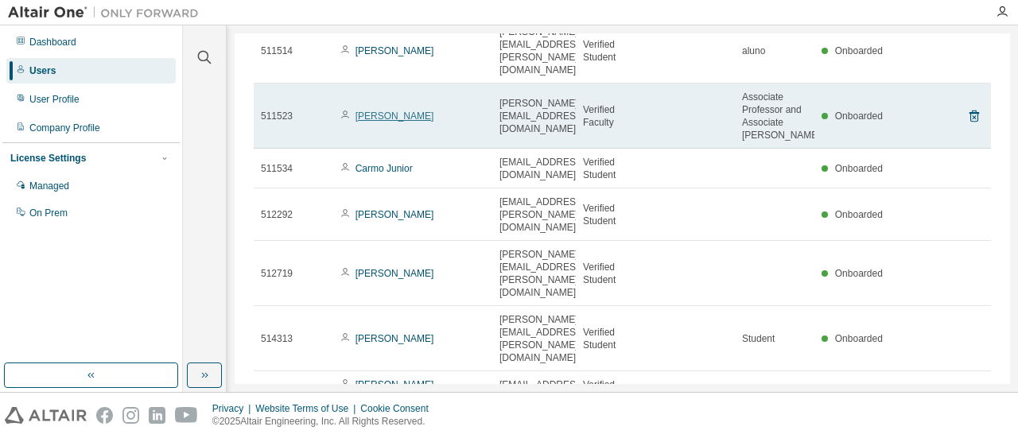
click at [384, 111] on link "Fernando Marafao" at bounding box center [394, 116] width 79 height 11
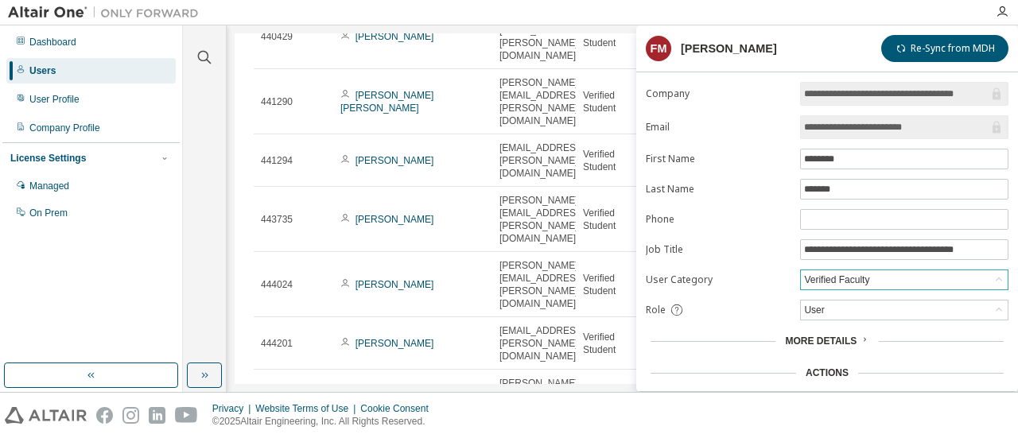
scroll to position [76, 0]
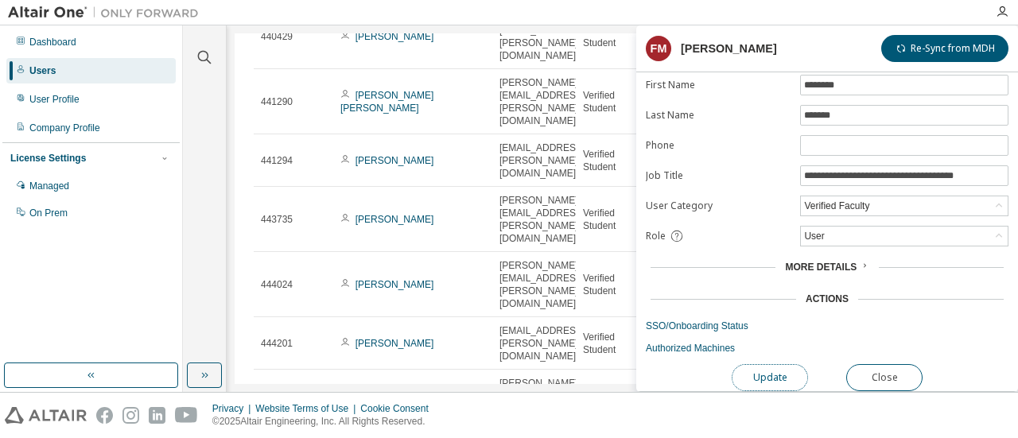
click at [750, 367] on button "Update" at bounding box center [769, 377] width 76 height 27
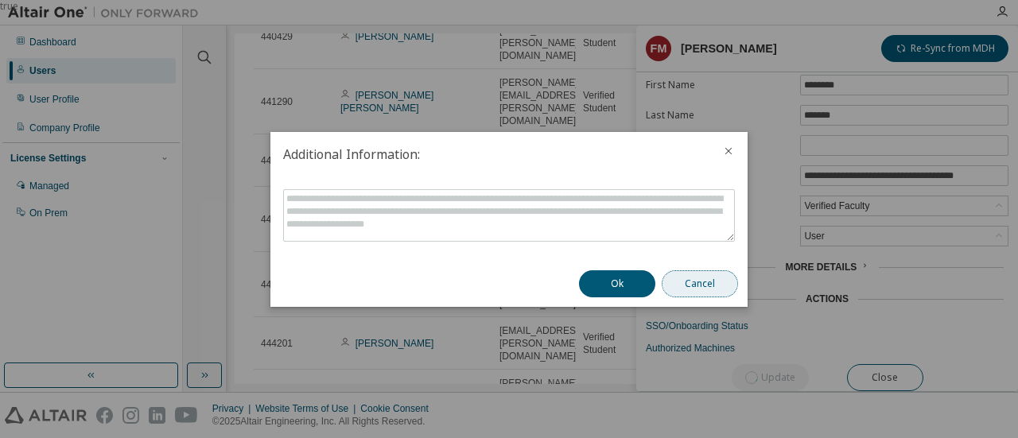
click at [709, 286] on button "Cancel" at bounding box center [699, 283] width 76 height 27
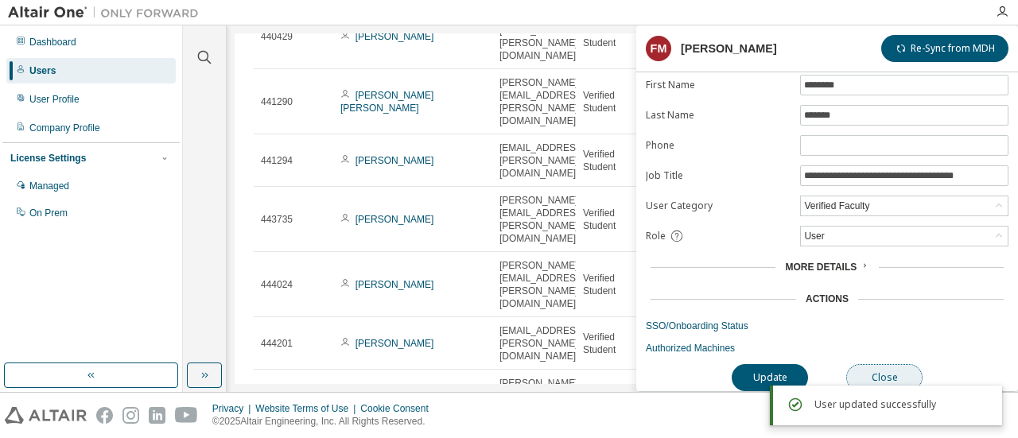
click at [889, 370] on button "Close" at bounding box center [884, 377] width 76 height 27
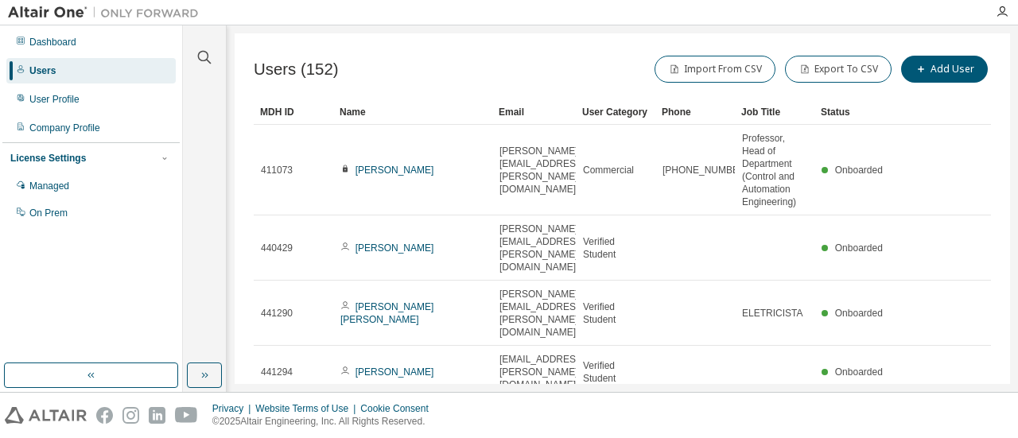
scroll to position [262, 0]
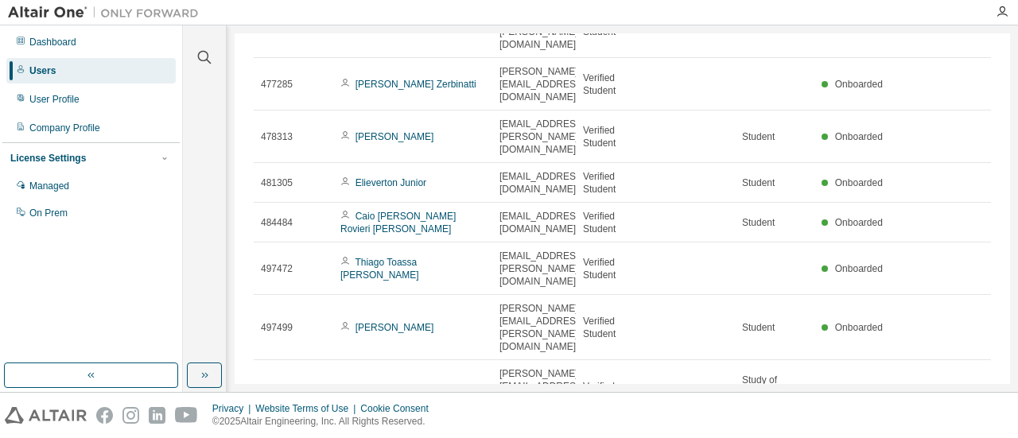
click at [941, 435] on icon "button" at bounding box center [950, 444] width 19 height 19
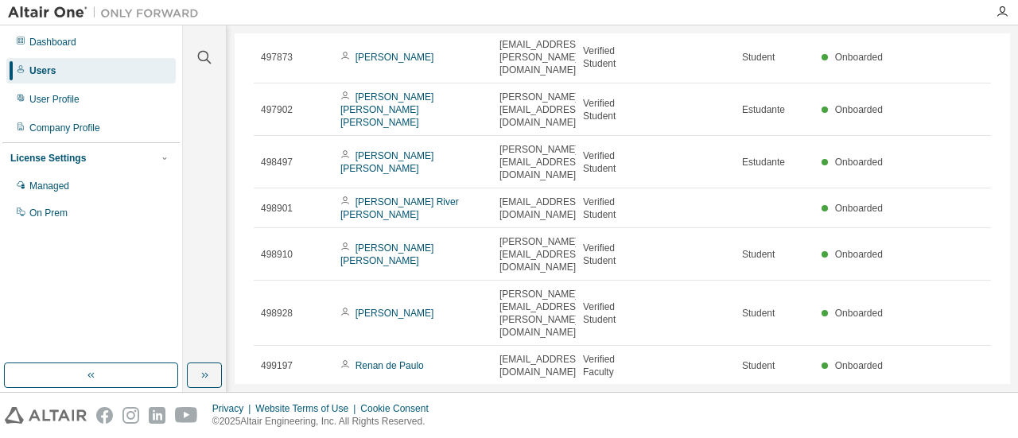
click at [941, 435] on icon "button" at bounding box center [950, 444] width 19 height 19
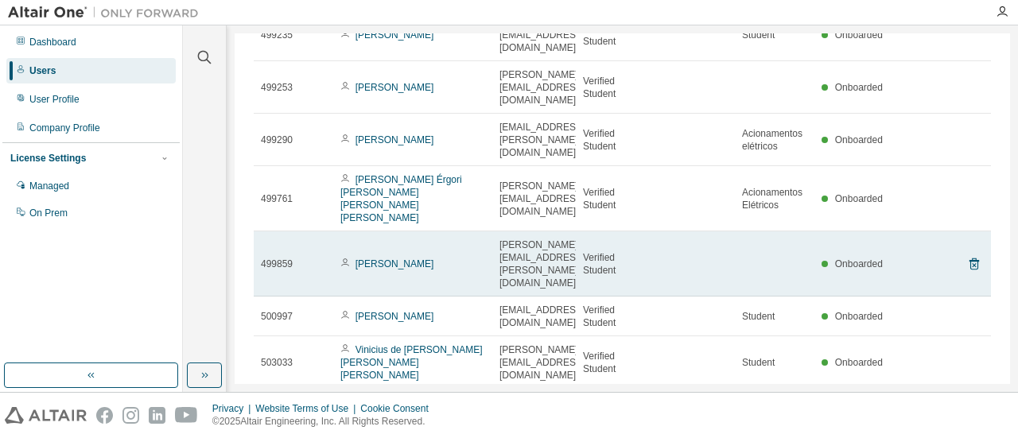
scroll to position [184, 0]
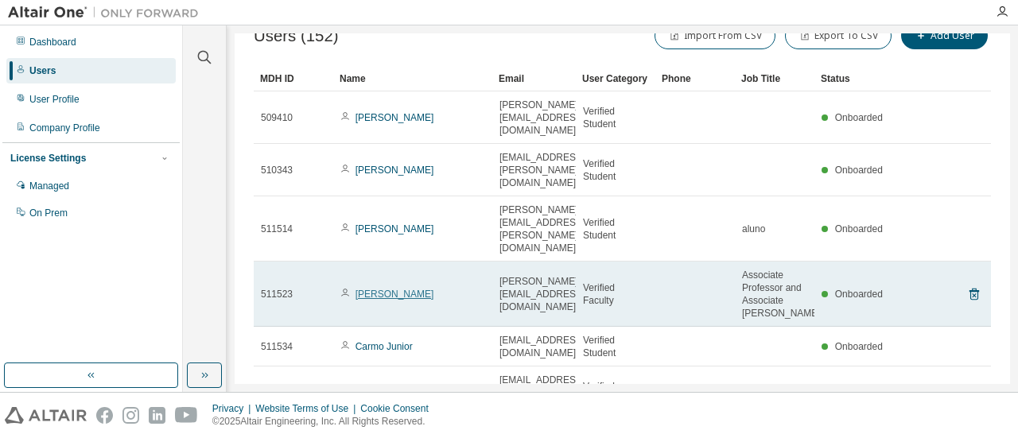
scroll to position [31, 0]
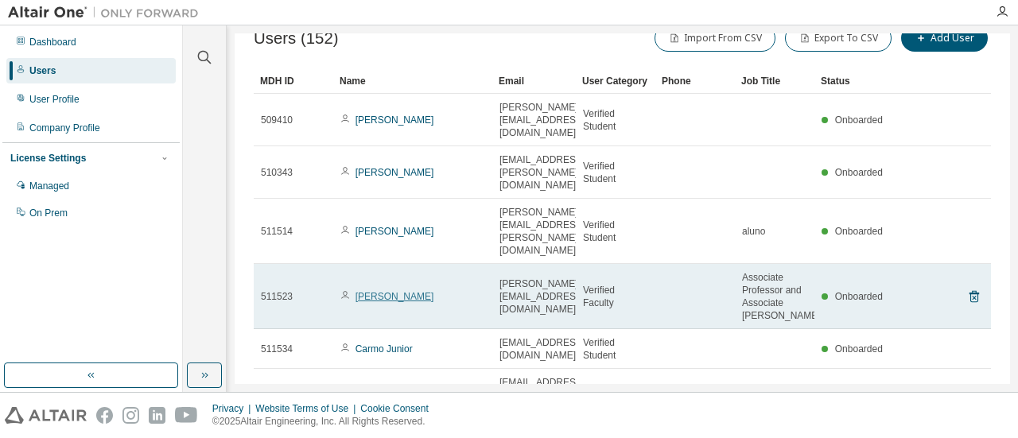
click at [385, 291] on link "Fernando Marafao" at bounding box center [394, 296] width 79 height 11
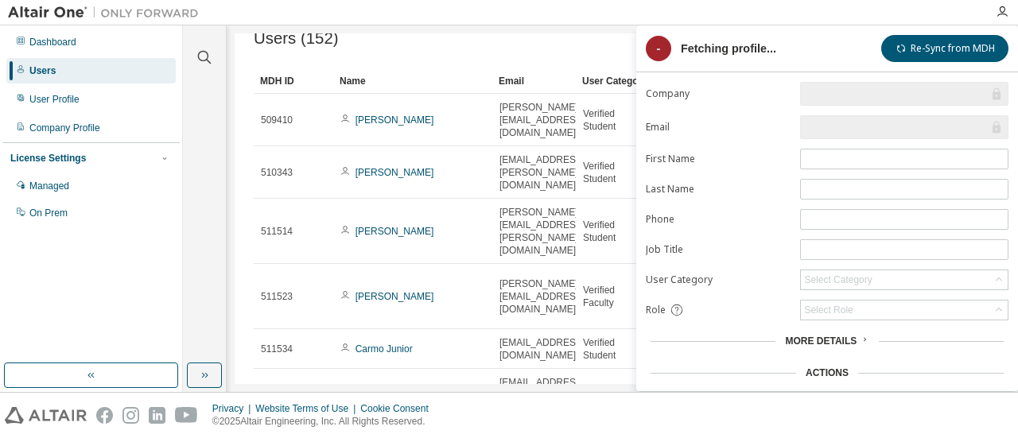
type input "*"
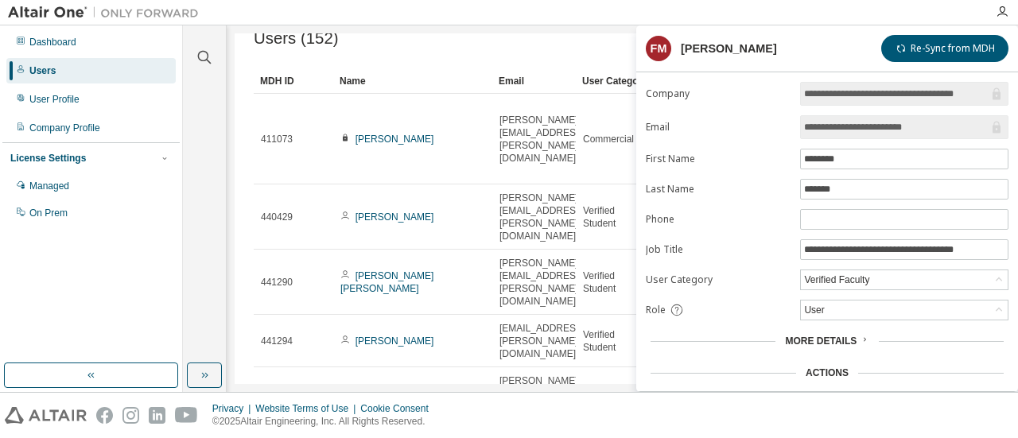
scroll to position [107, 0]
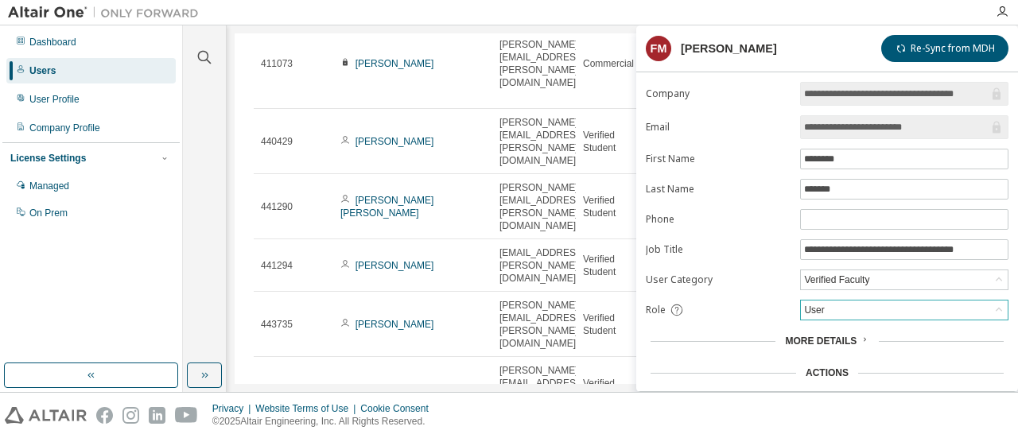
click at [811, 301] on div "User" at bounding box center [813, 309] width 25 height 17
click at [743, 282] on form "**********" at bounding box center [827, 255] width 363 height 347
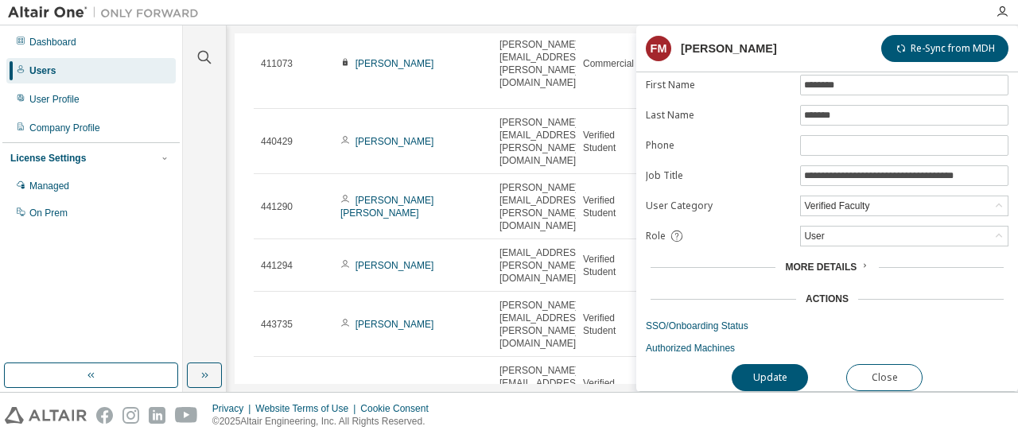
click at [809, 265] on span "More Details" at bounding box center [821, 267] width 72 height 11
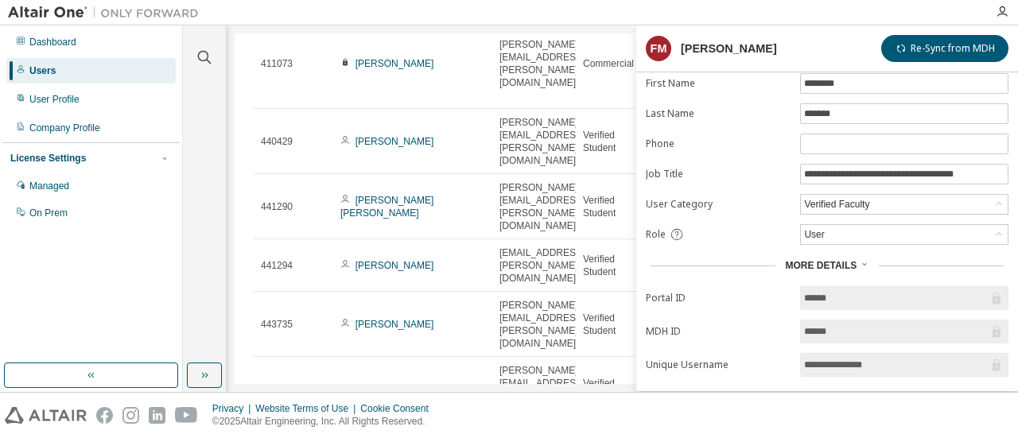
scroll to position [174, 0]
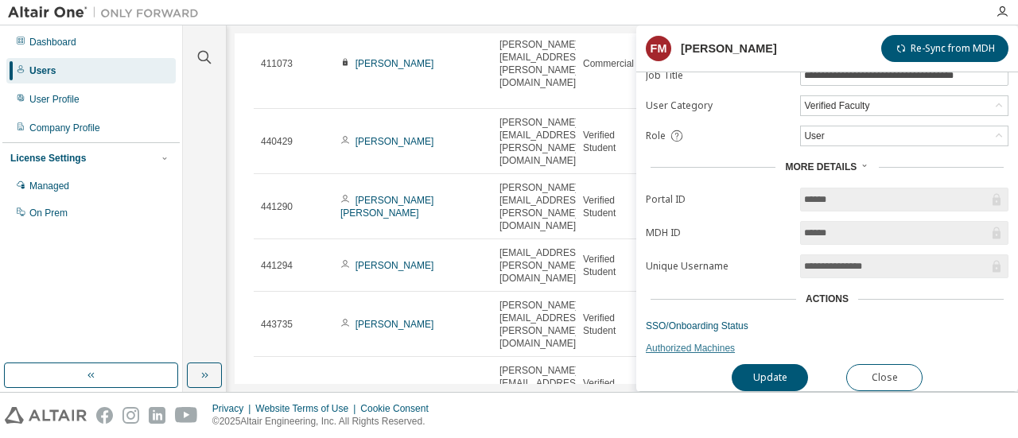
click at [719, 343] on link "Authorized Machines" at bounding box center [827, 348] width 363 height 13
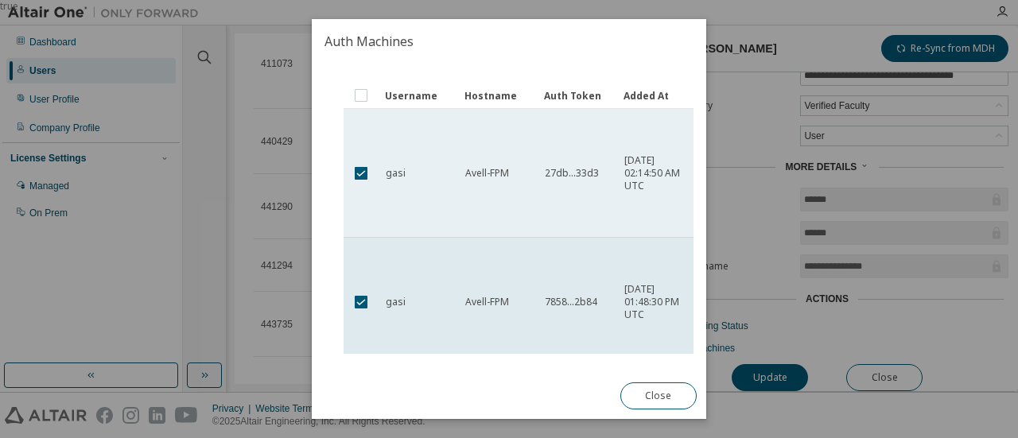
scroll to position [0, 0]
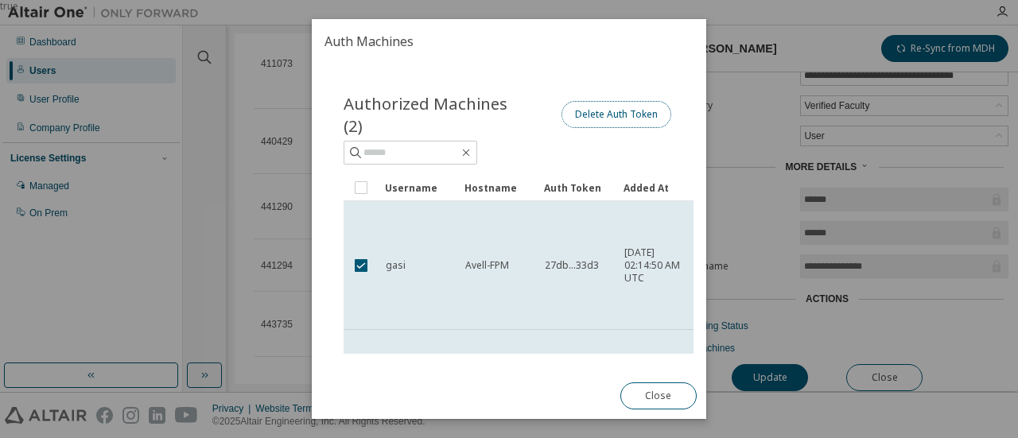
click at [582, 111] on button "Delete Auth Token" at bounding box center [616, 114] width 110 height 27
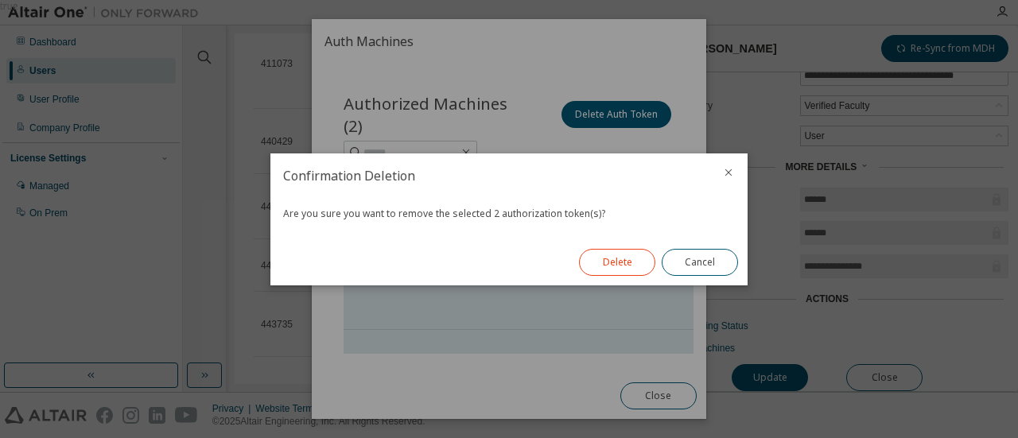
click at [595, 260] on button "Delete" at bounding box center [617, 262] width 76 height 27
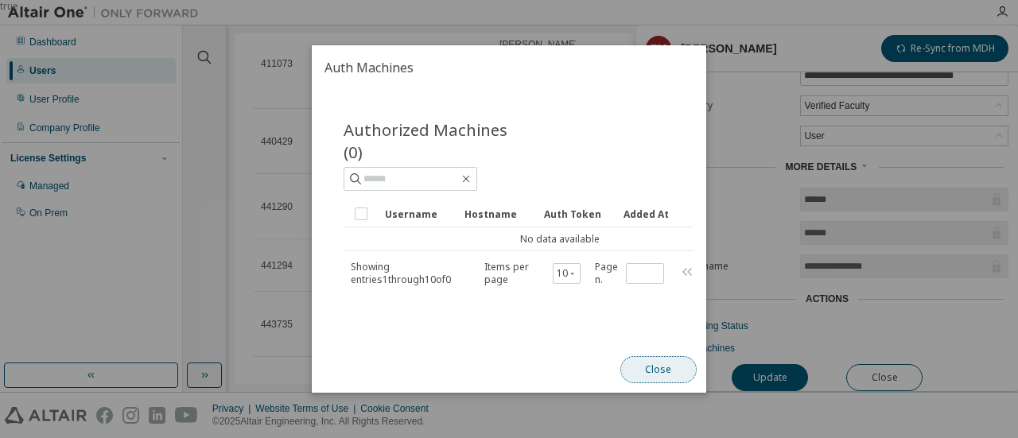
click at [663, 372] on button "Close" at bounding box center [658, 369] width 76 height 27
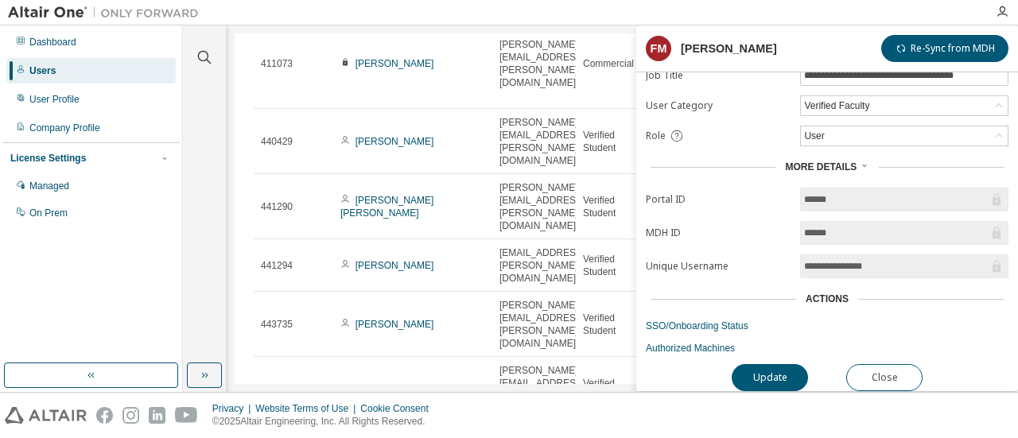
click at [507, 2] on div at bounding box center [596, 12] width 779 height 25
click at [886, 364] on button "Close" at bounding box center [884, 377] width 76 height 27
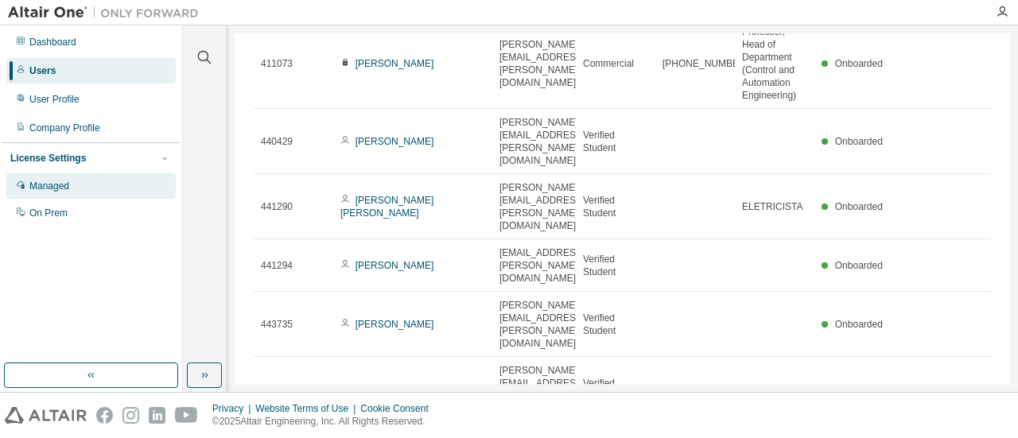
click at [44, 179] on div "Managed" at bounding box center [90, 185] width 169 height 25
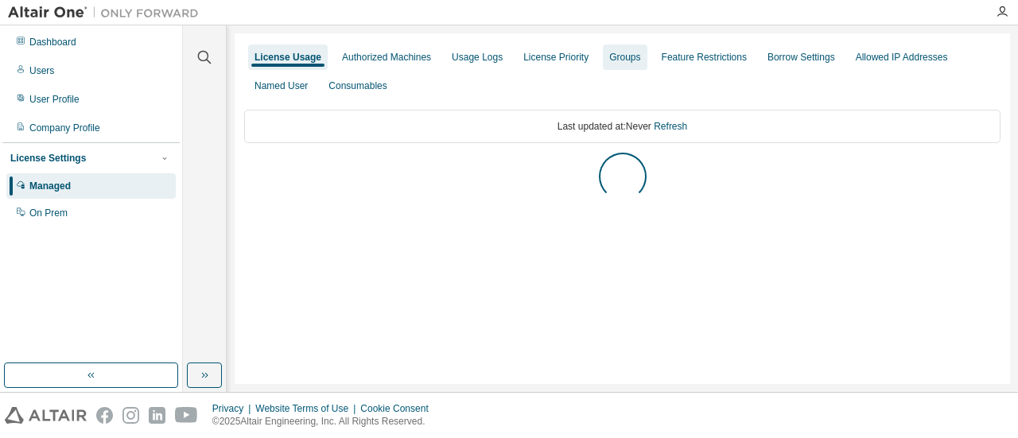
click at [612, 63] on div "Groups" at bounding box center [624, 57] width 31 height 13
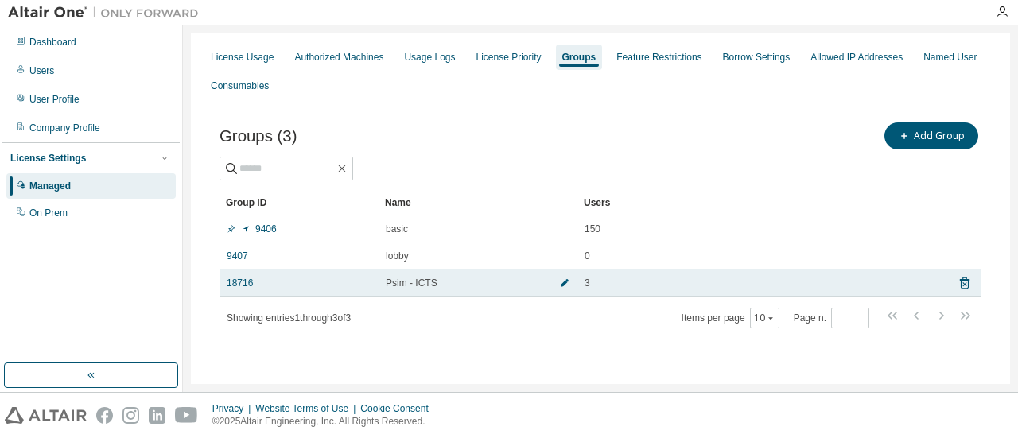
click at [569, 279] on span "button" at bounding box center [564, 283] width 11 height 13
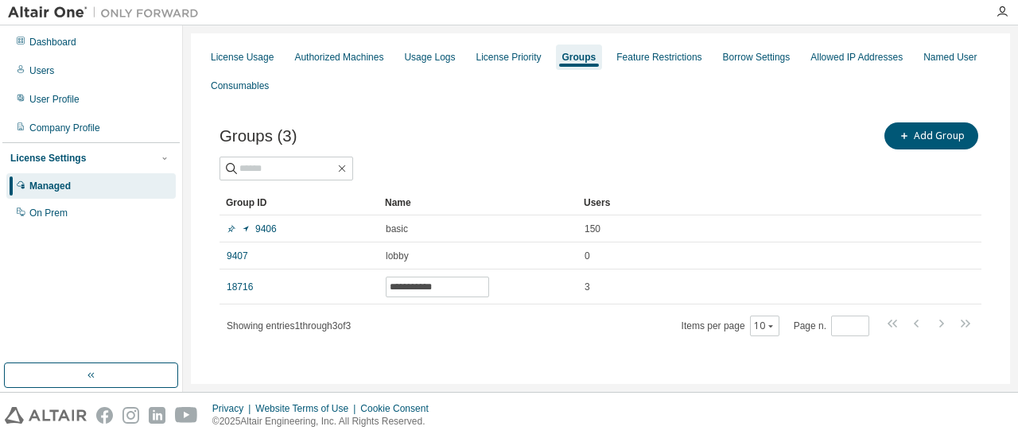
click at [549, 310] on div "**********" at bounding box center [600, 263] width 762 height 147
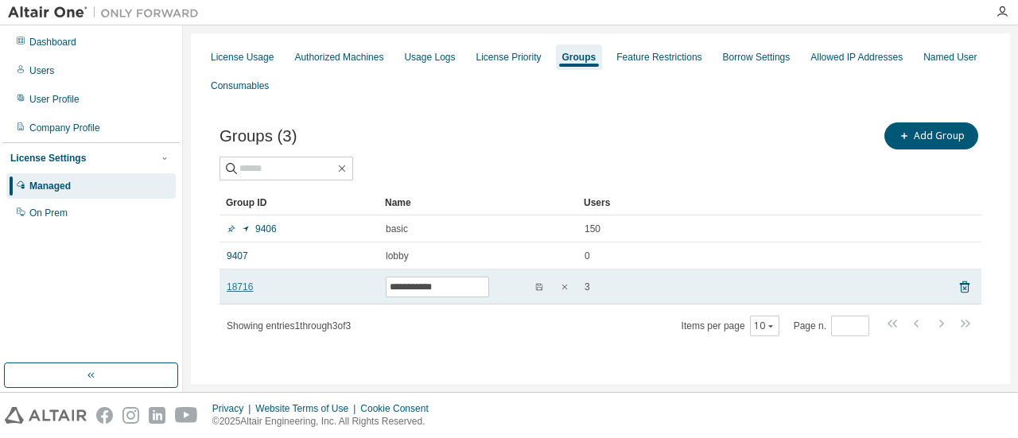
click at [229, 290] on link "18716" at bounding box center [240, 287] width 26 height 13
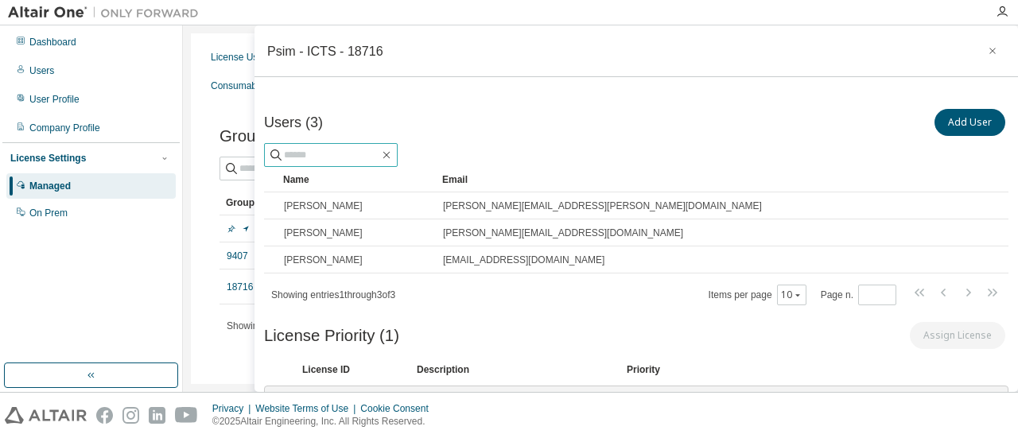
click at [379, 150] on input "text" at bounding box center [331, 155] width 95 height 16
type input "********"
click at [273, 151] on icon at bounding box center [276, 155] width 16 height 16
drag, startPoint x: 314, startPoint y: 150, endPoint x: 278, endPoint y: 150, distance: 35.8
click at [278, 150] on span "********" at bounding box center [331, 155] width 134 height 24
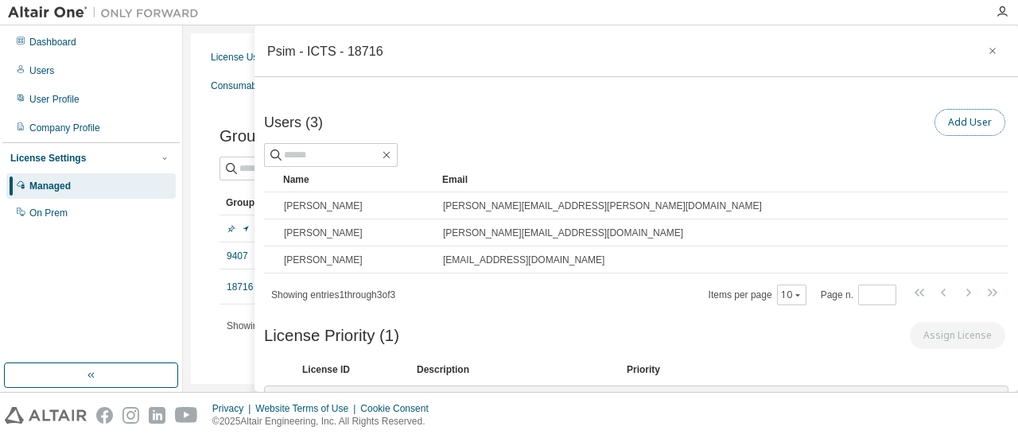
click at [954, 122] on button "Add User" at bounding box center [969, 122] width 71 height 27
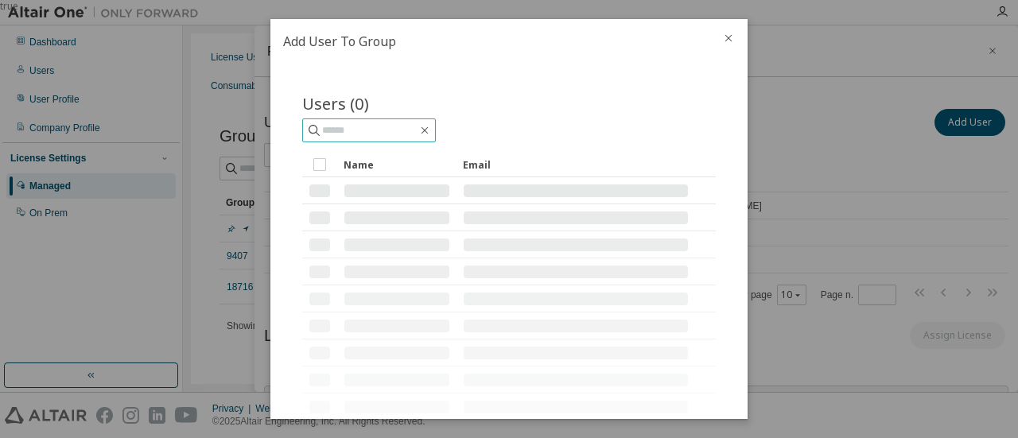
click at [417, 126] on input "text" at bounding box center [369, 130] width 95 height 16
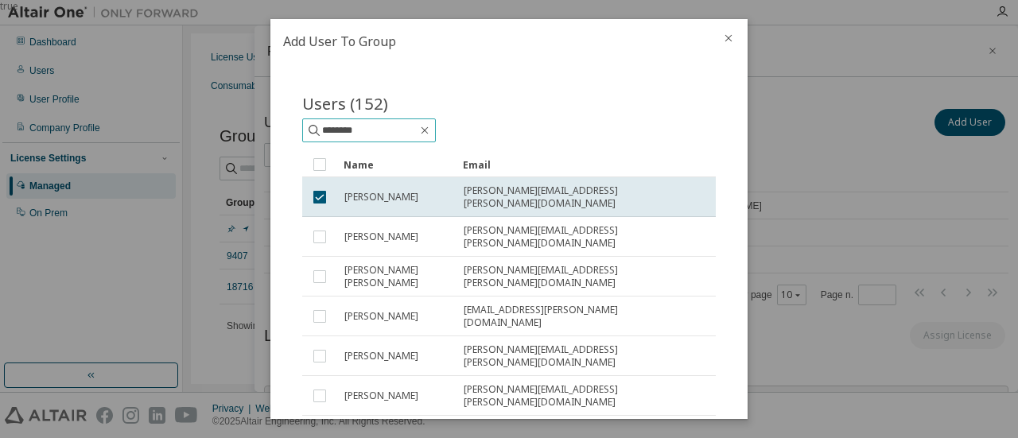
type input "********"
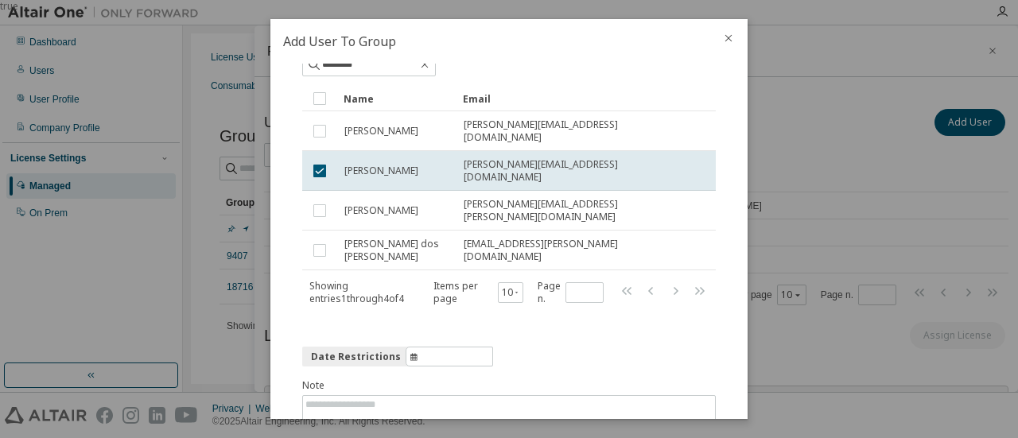
scroll to position [122, 0]
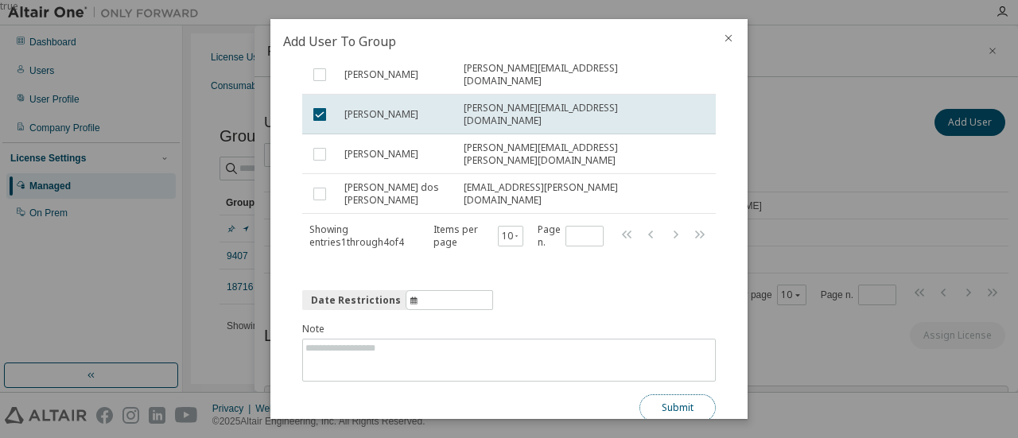
click at [656, 394] on button "Submit" at bounding box center [677, 407] width 76 height 27
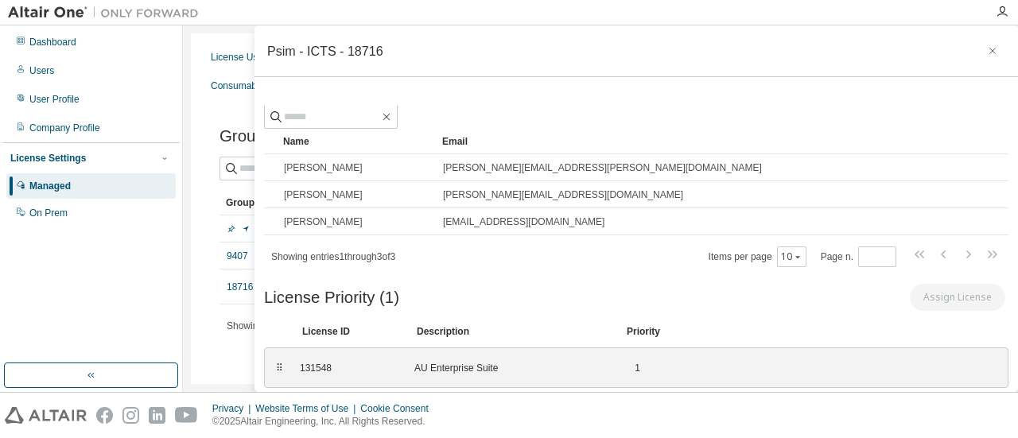
scroll to position [0, 0]
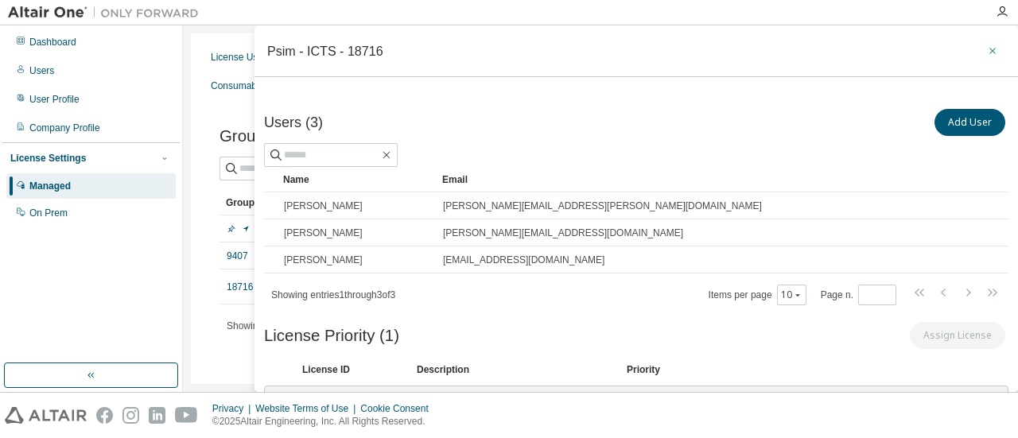
click at [989, 49] on icon "button" at bounding box center [992, 51] width 6 height 6
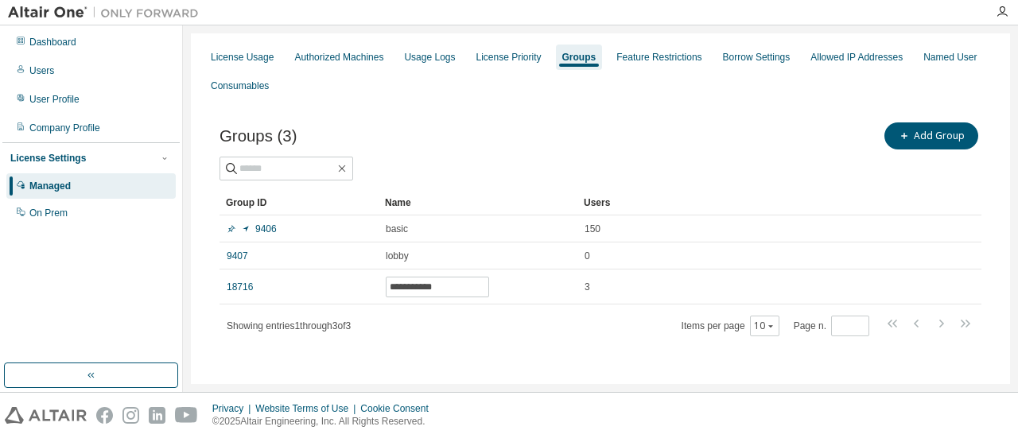
drag, startPoint x: 456, startPoint y: 320, endPoint x: 435, endPoint y: 313, distance: 22.4
click at [456, 320] on div "Showing entries 1 through 3 of 3 Items per page 10 Page n. *" at bounding box center [600, 325] width 762 height 23
click at [519, 48] on div "License Priority" at bounding box center [509, 57] width 78 height 25
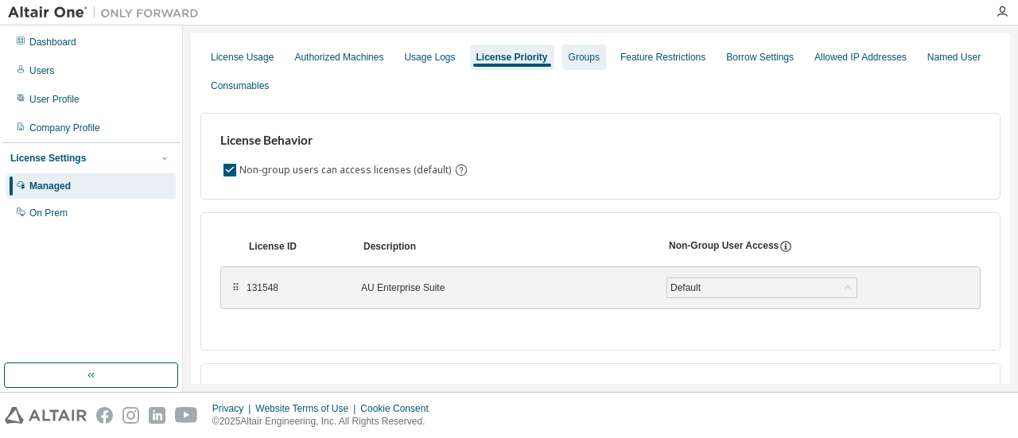
click at [572, 62] on div "Groups" at bounding box center [583, 57] width 31 height 13
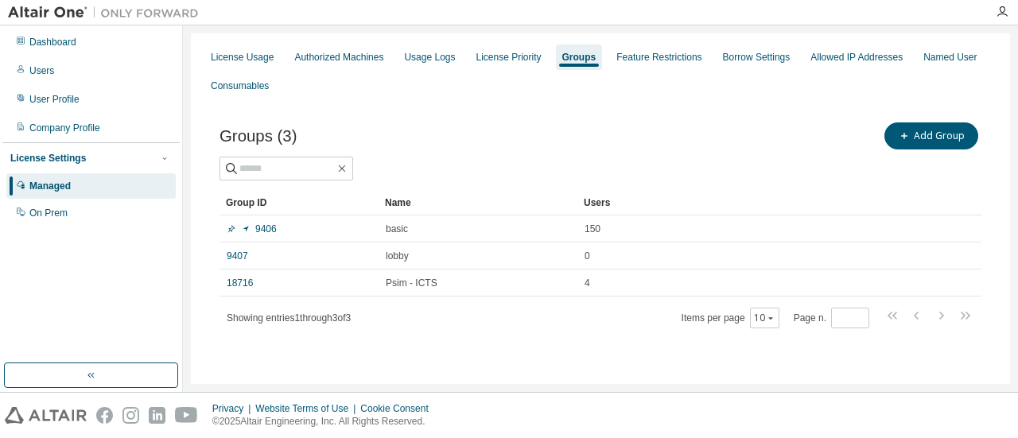
click at [248, 281] on link "18716" at bounding box center [240, 283] width 26 height 13
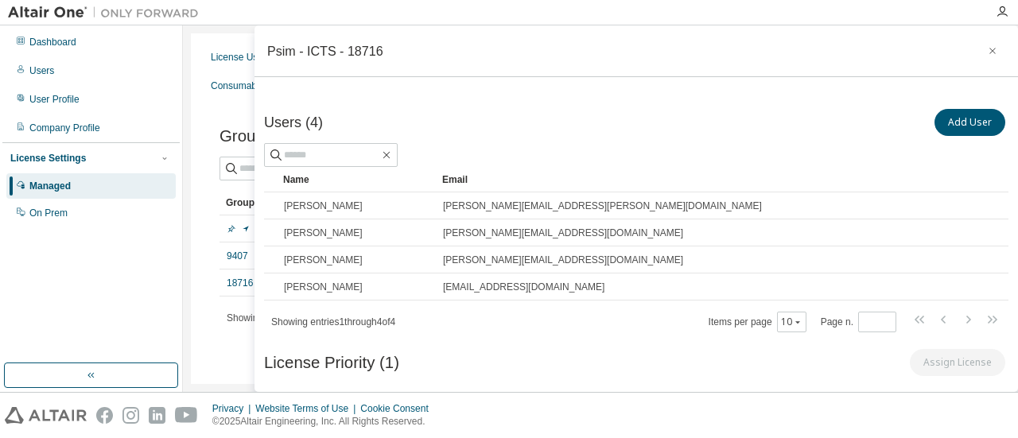
click at [983, 44] on button "button" at bounding box center [992, 50] width 25 height 25
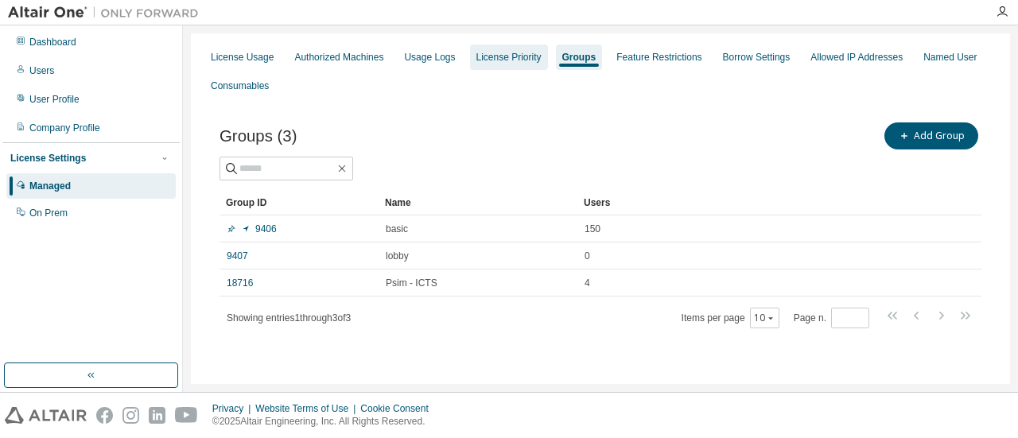
click at [504, 55] on div "License Priority" at bounding box center [508, 57] width 65 height 13
